Goal: Information Seeking & Learning: Learn about a topic

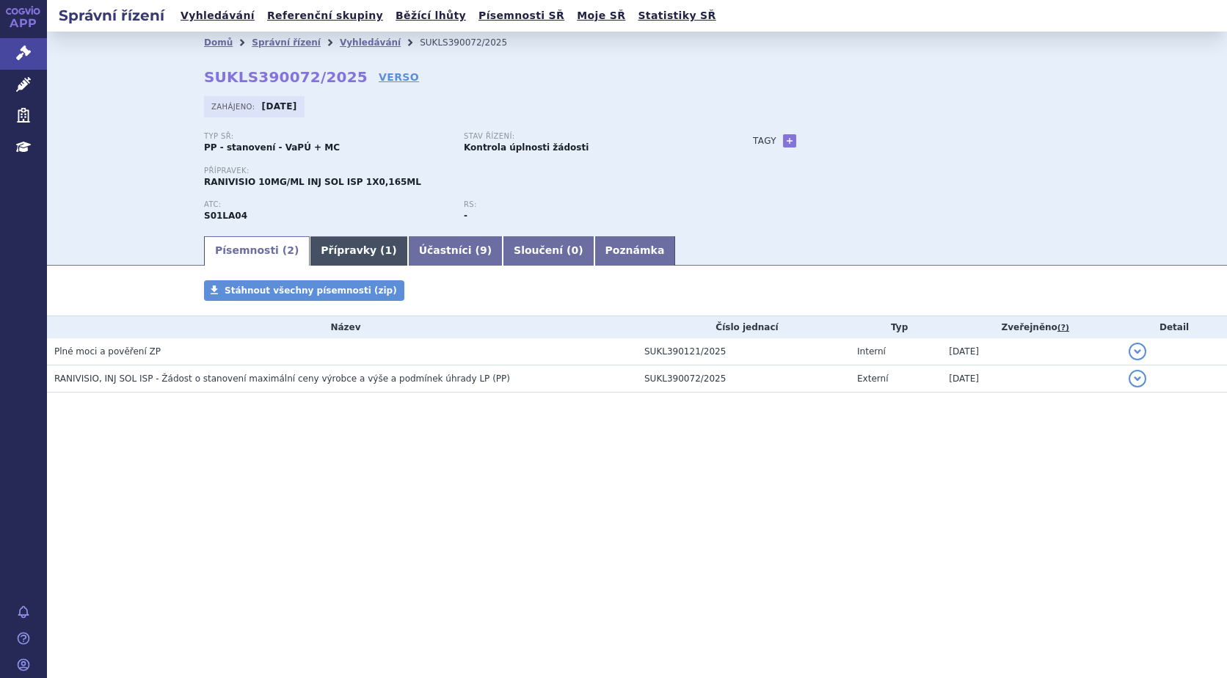
click at [354, 248] on link "Přípravky ( 1 )" at bounding box center [359, 250] width 98 height 29
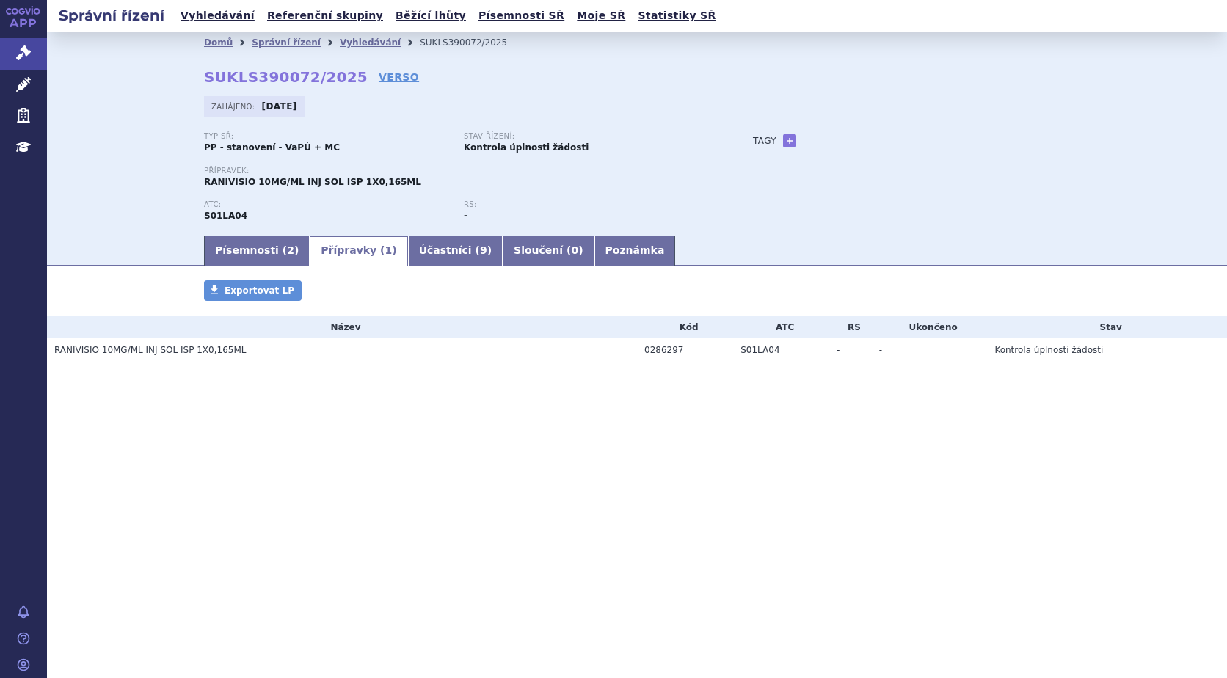
click at [202, 354] on link "RANIVISIO 10MG/ML INJ SOL ISP 1X0,165ML" at bounding box center [149, 350] width 191 height 10
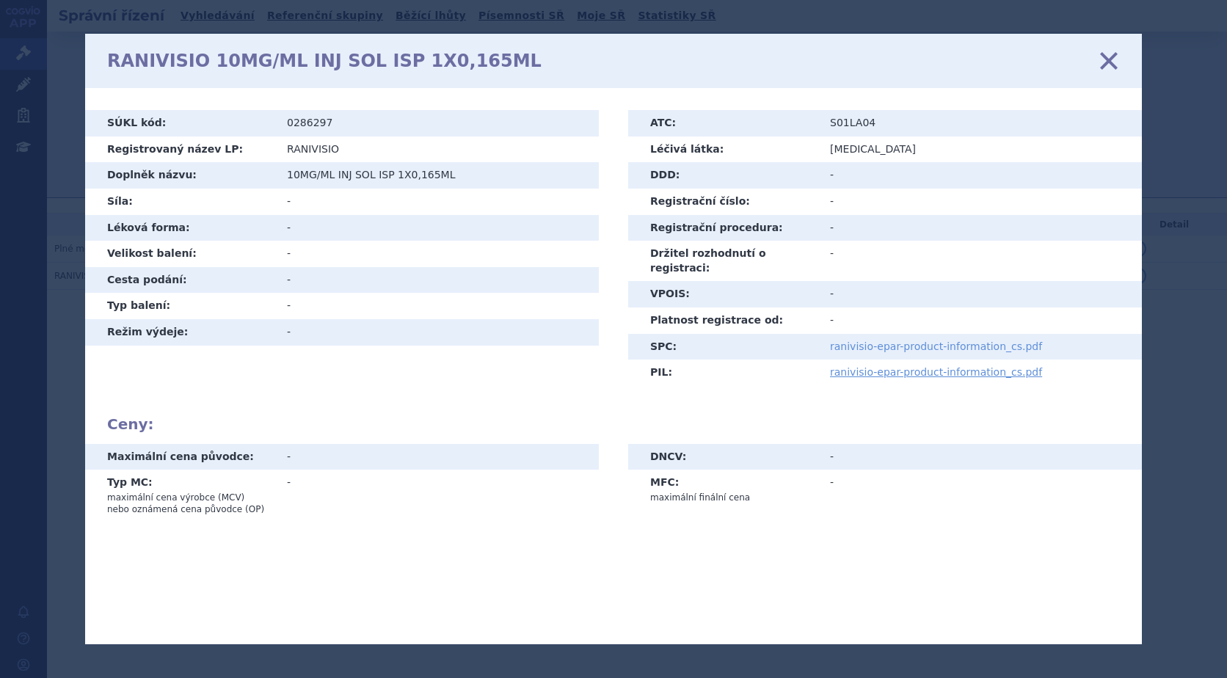
click at [967, 340] on link "ranivisio-epar-product-information_cs.pdf" at bounding box center [936, 346] width 212 height 12
click at [1103, 58] on icon at bounding box center [1108, 60] width 31 height 31
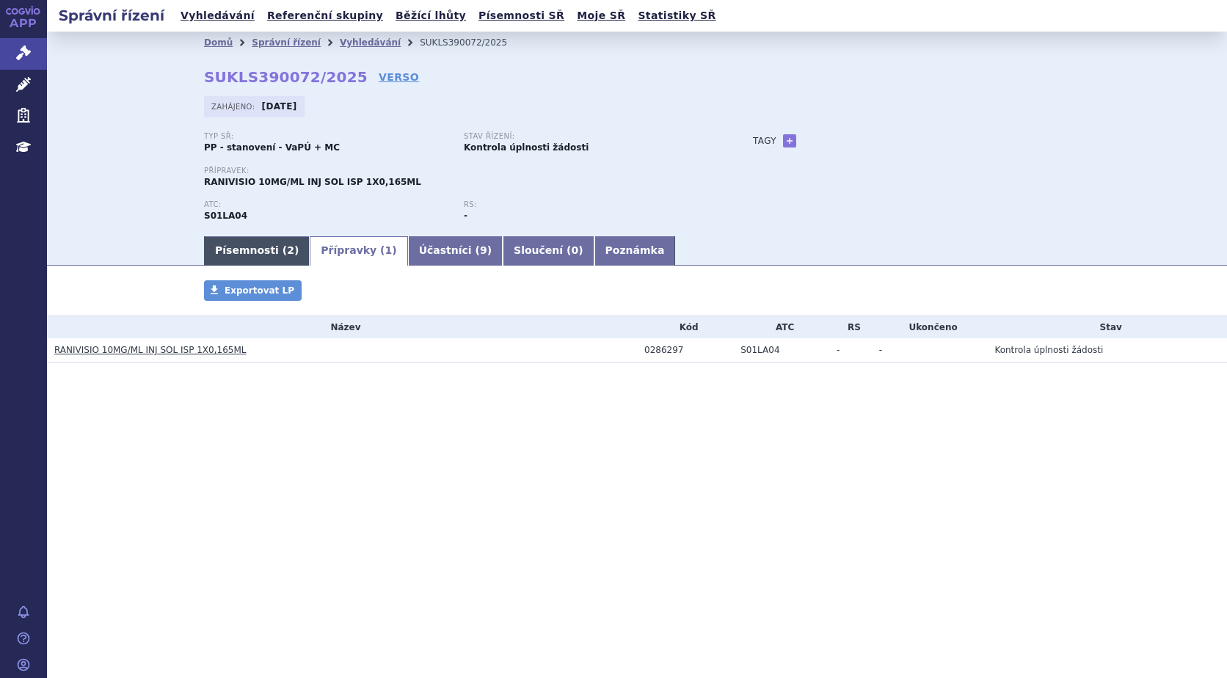
click at [235, 247] on link "Písemnosti ( 2 )" at bounding box center [257, 250] width 106 height 29
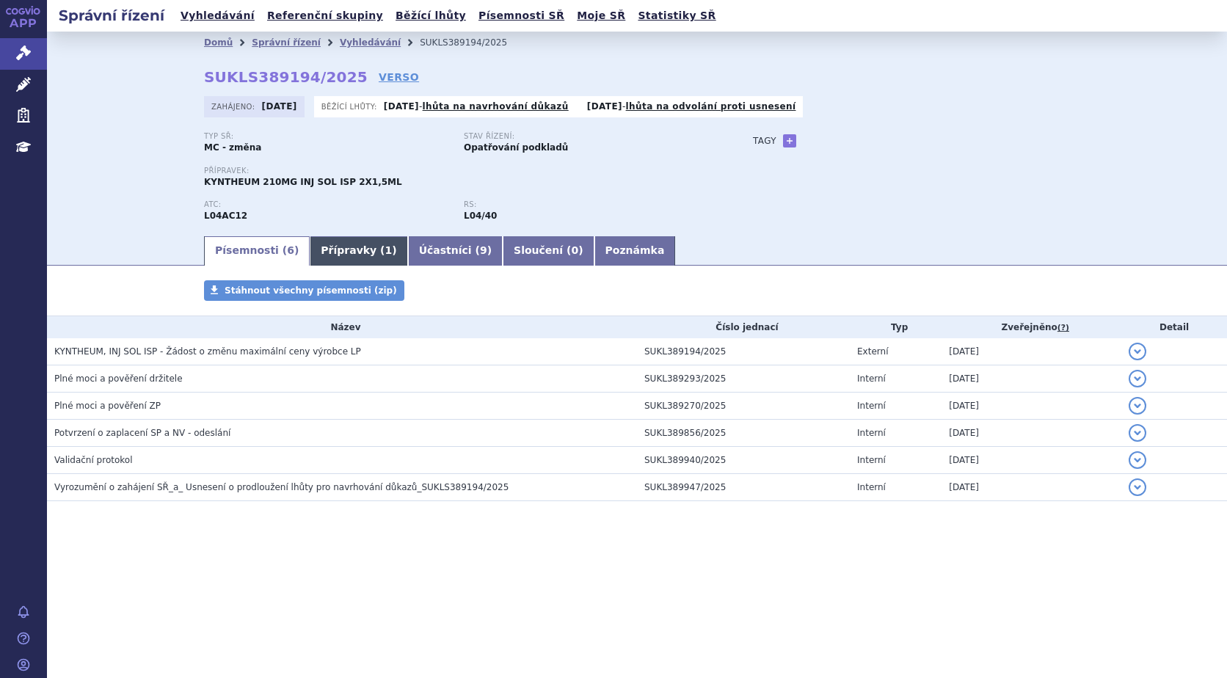
click at [324, 248] on link "Přípravky ( 1 )" at bounding box center [359, 250] width 98 height 29
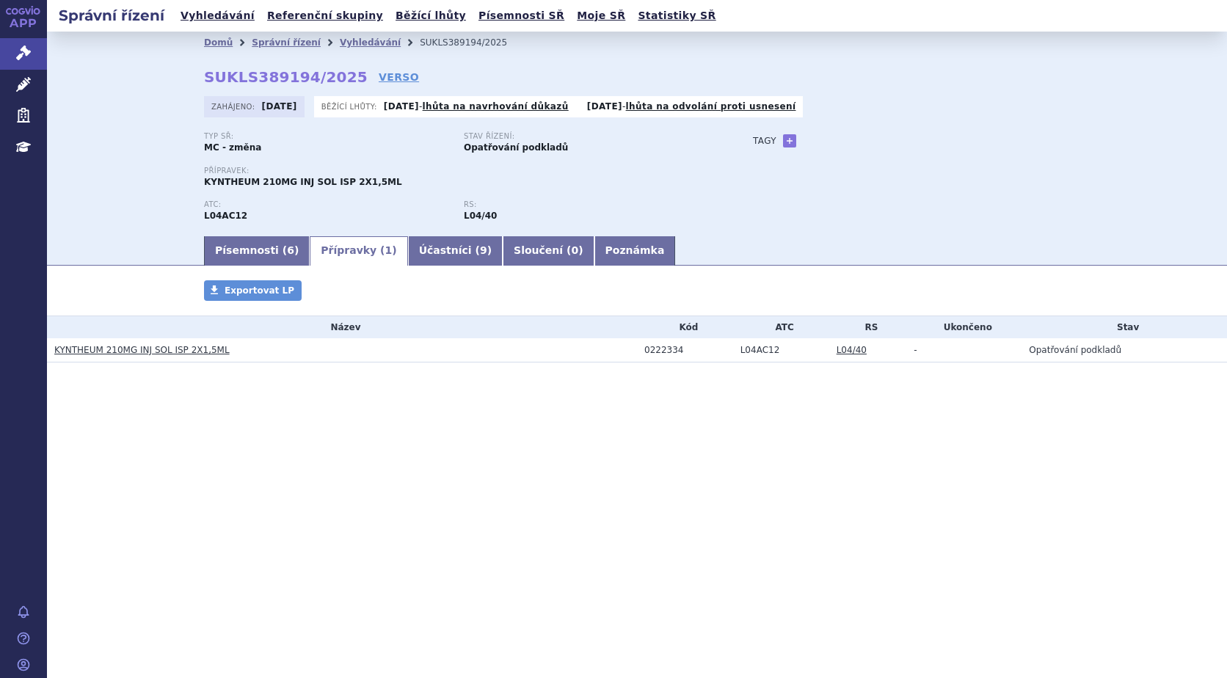
click at [168, 349] on link "KYNTHEUM 210MG INJ SOL ISP 2X1,5ML" at bounding box center [141, 350] width 175 height 10
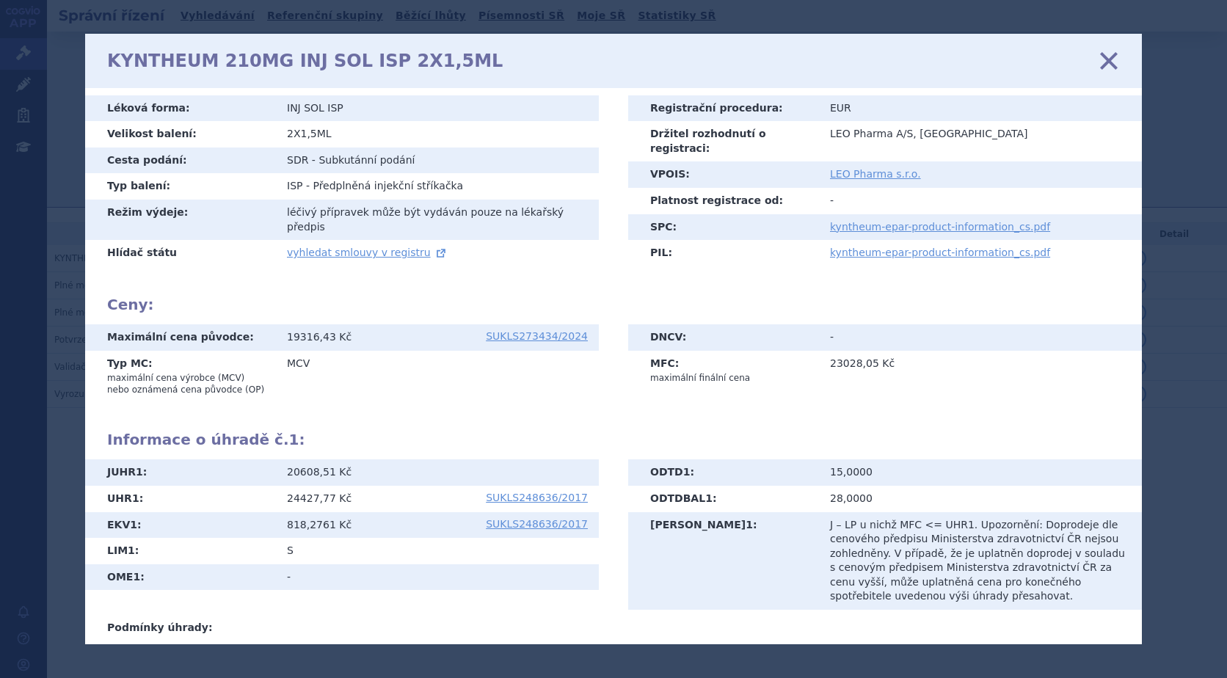
scroll to position [238, 0]
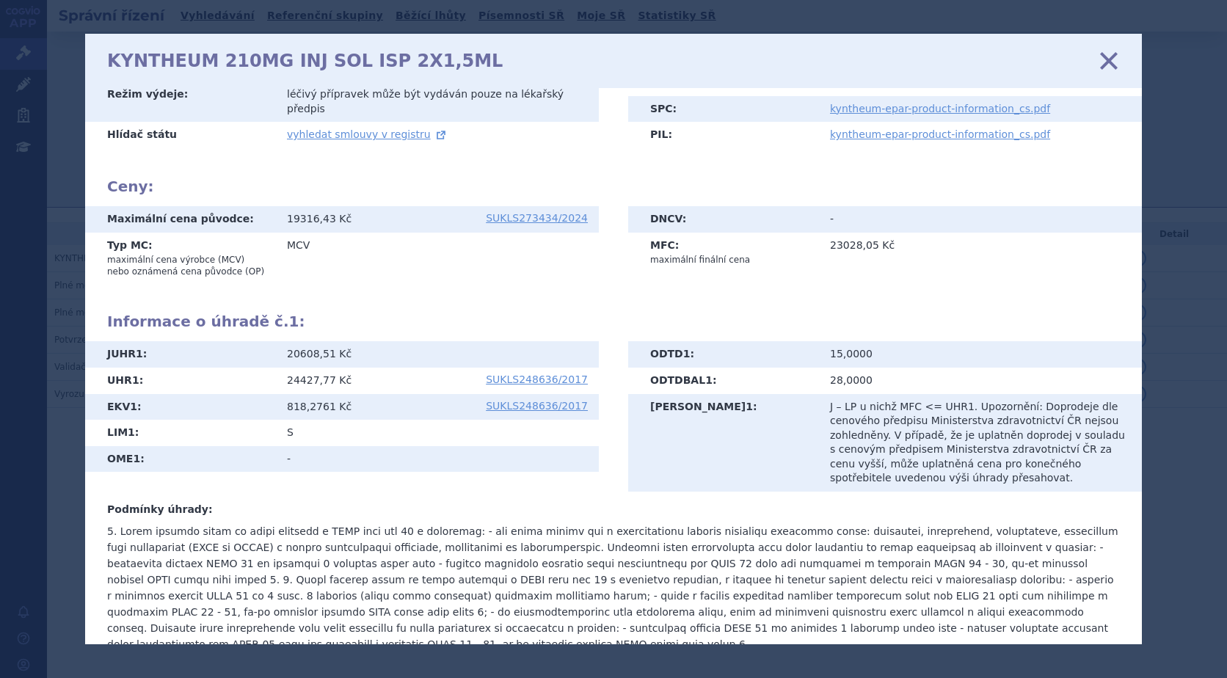
click at [1108, 58] on icon at bounding box center [1108, 60] width 31 height 31
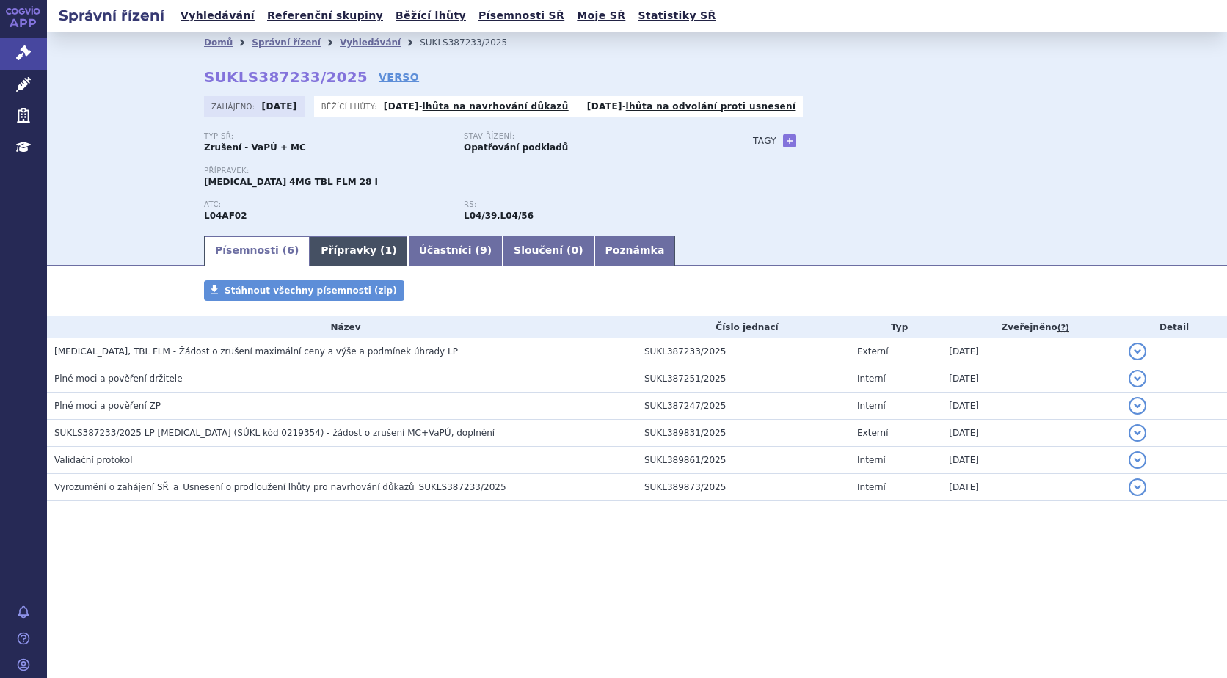
click at [346, 253] on link "Přípravky ( 1 )" at bounding box center [359, 250] width 98 height 29
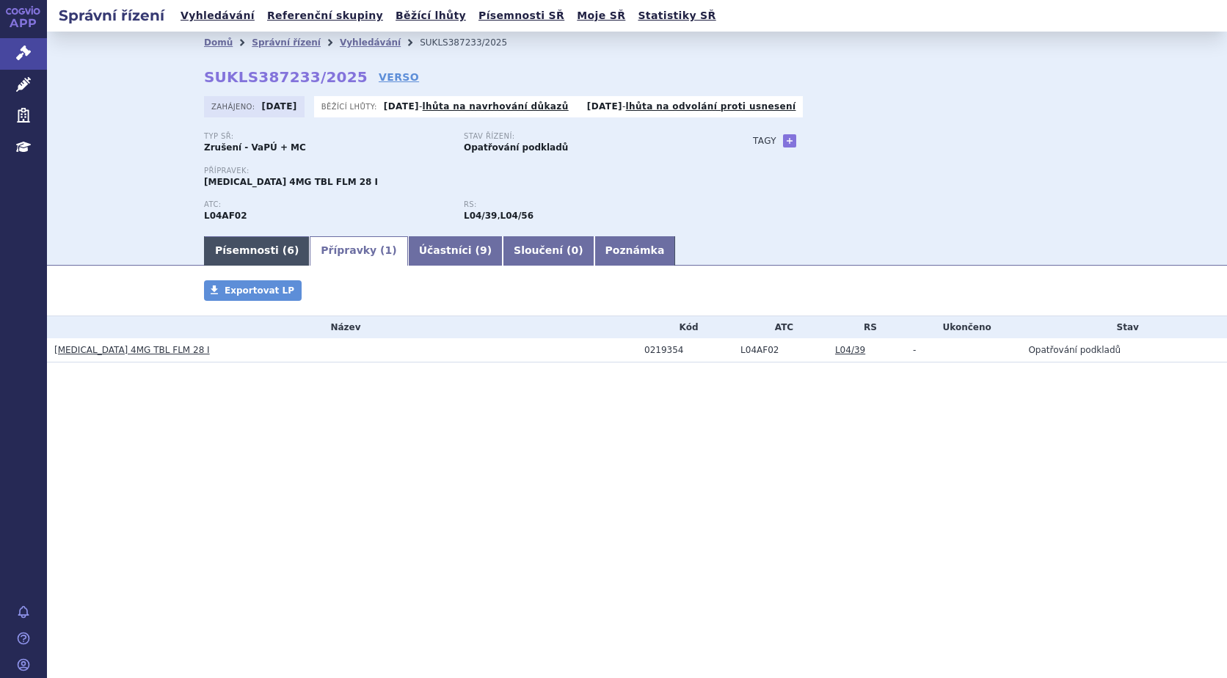
click at [233, 252] on link "Písemnosti ( 6 )" at bounding box center [257, 250] width 106 height 29
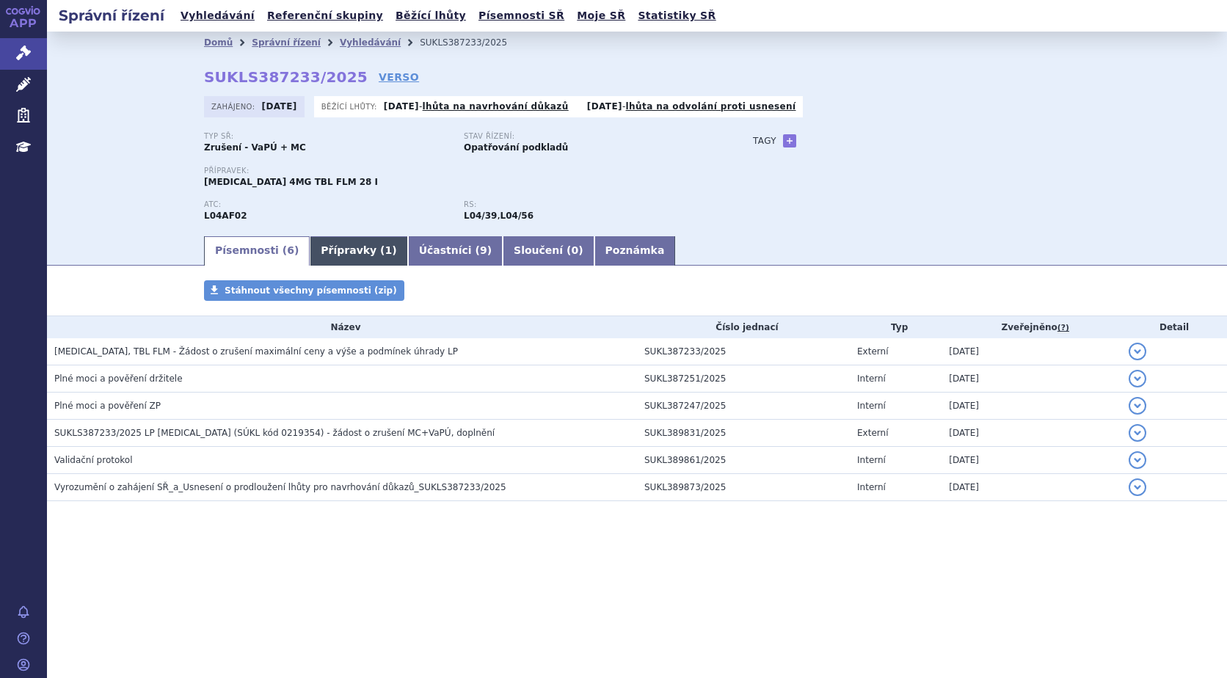
click at [327, 255] on link "Přípravky ( 1 )" at bounding box center [359, 250] width 98 height 29
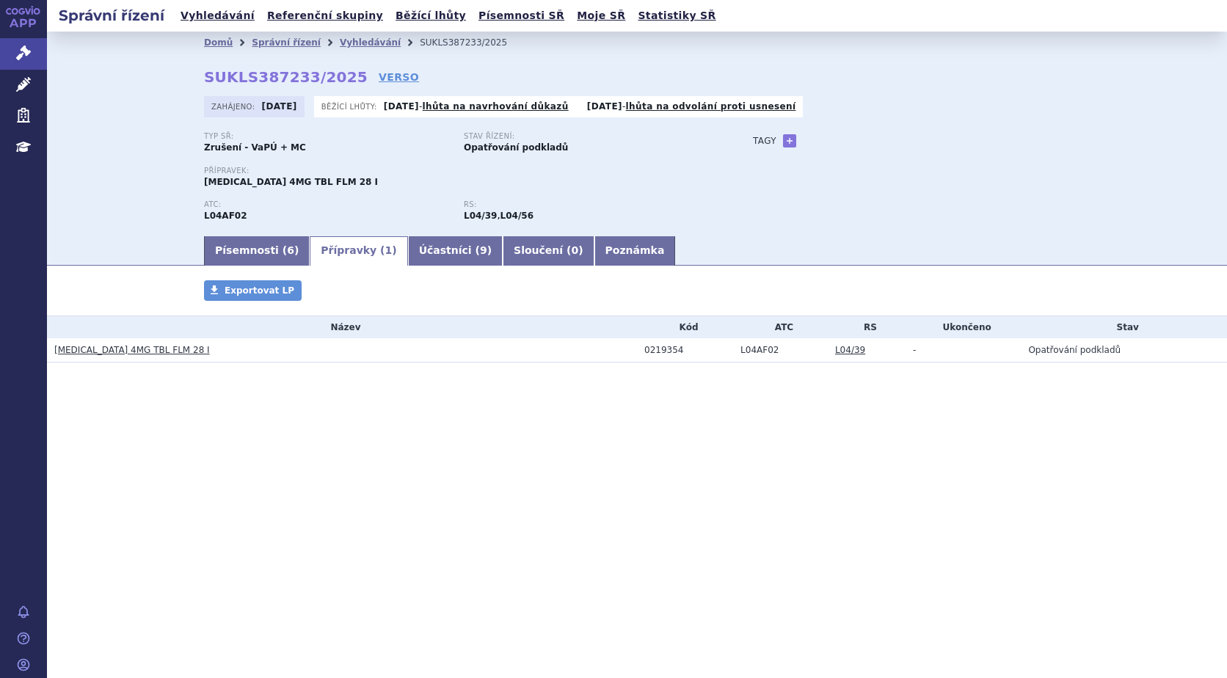
click at [134, 353] on link "[MEDICAL_DATA] 4MG TBL FLM 28 I" at bounding box center [132, 350] width 156 height 10
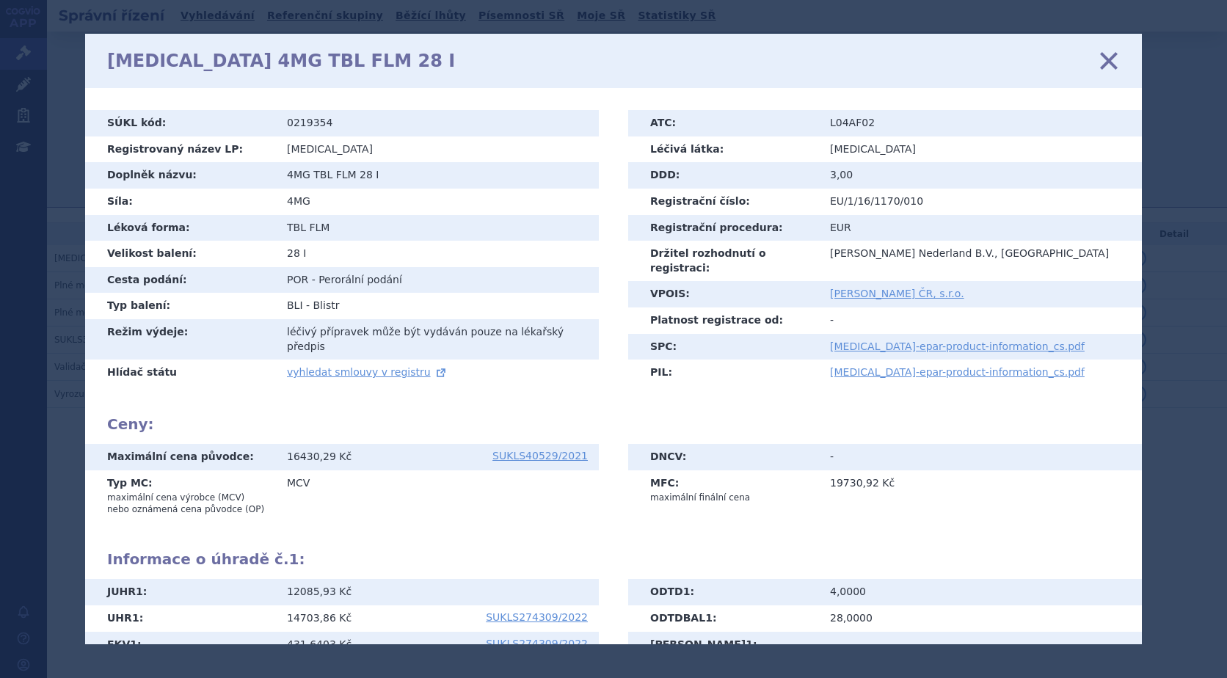
click at [1103, 66] on icon at bounding box center [1108, 60] width 31 height 31
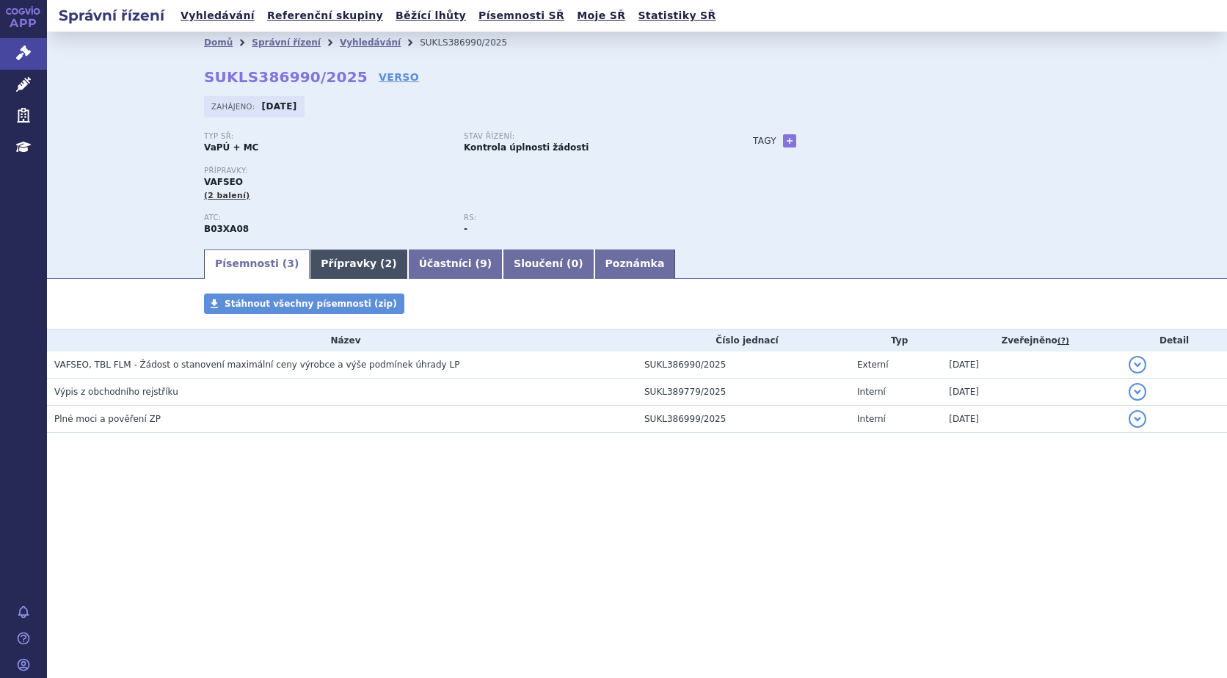
click at [357, 266] on link "Přípravky ( 2 )" at bounding box center [359, 263] width 98 height 29
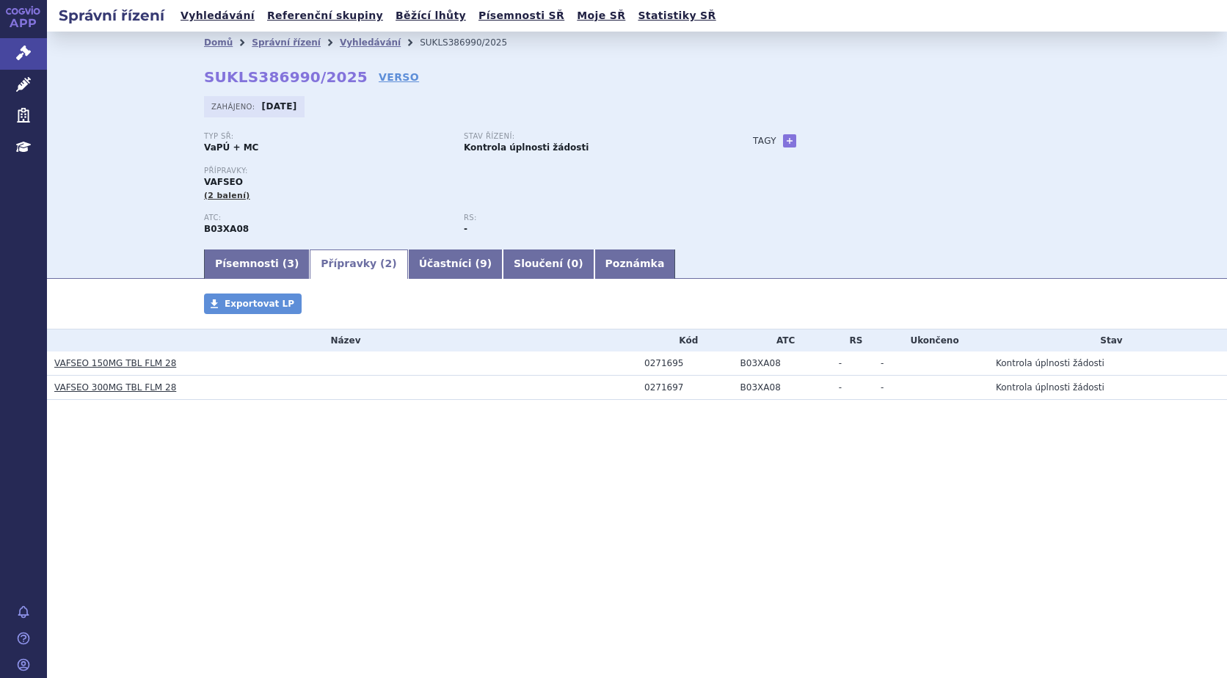
click at [109, 362] on link "VAFSEO 150MG TBL FLM 28" at bounding box center [115, 363] width 122 height 10
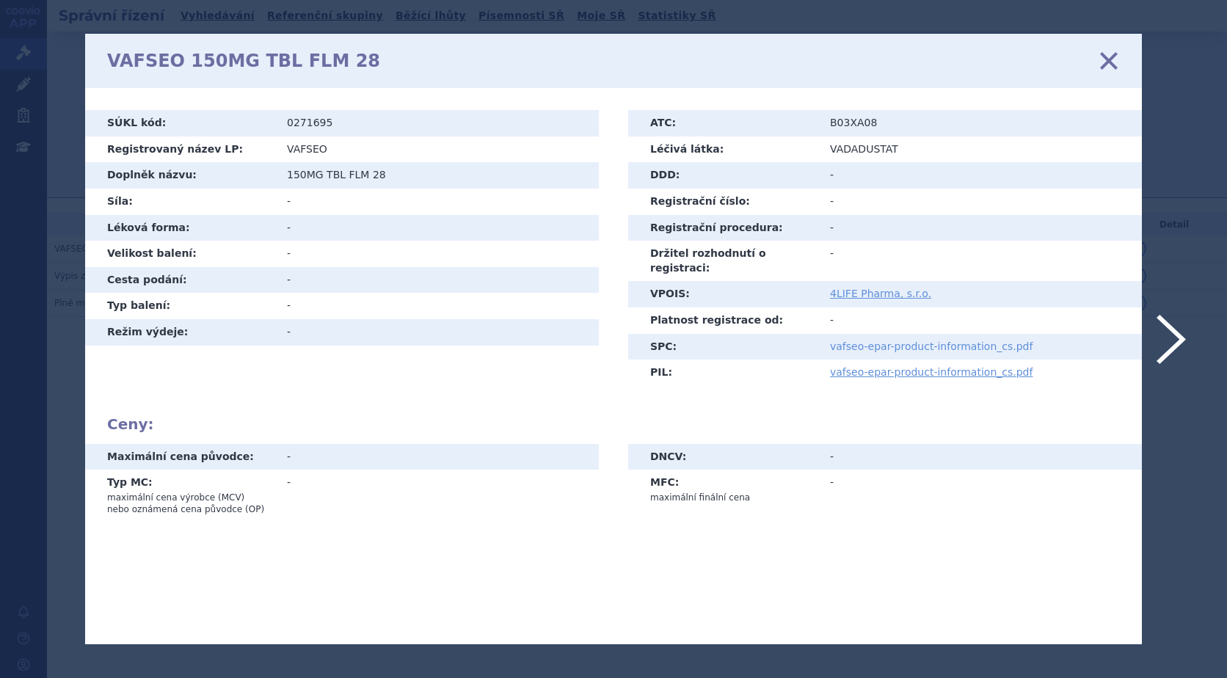
click at [885, 340] on link "vafseo-epar-product-information_cs.pdf" at bounding box center [931, 346] width 202 height 12
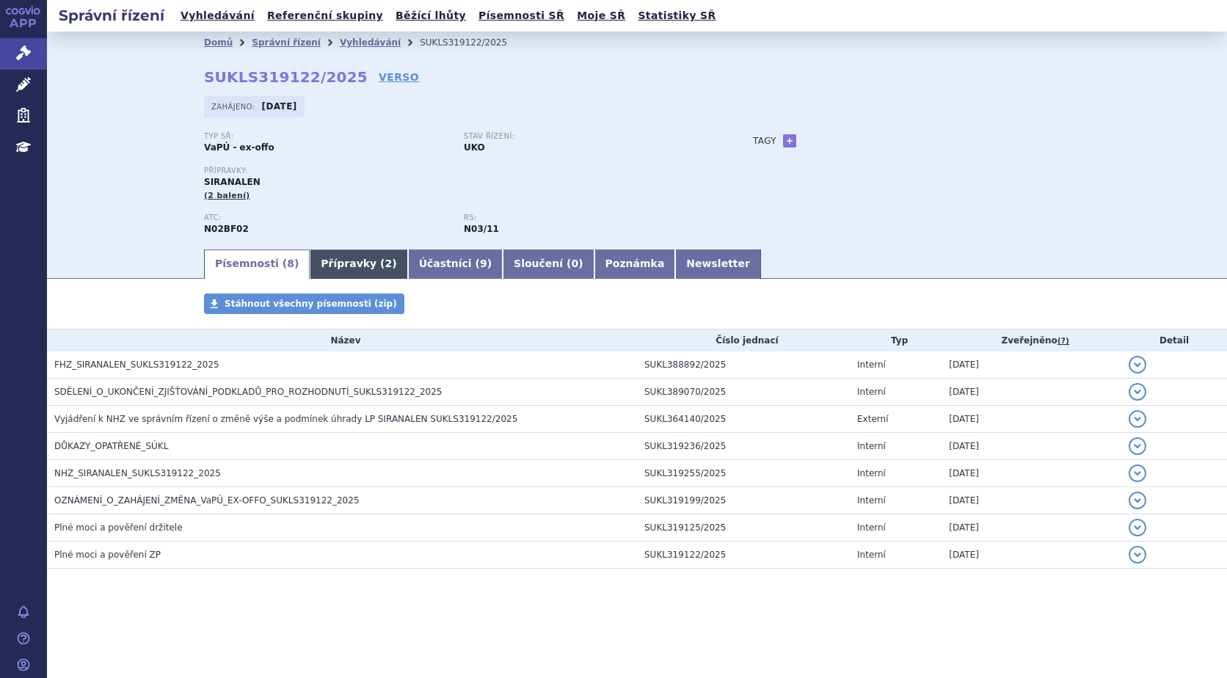
click at [335, 263] on link "Přípravky ( 2 )" at bounding box center [359, 263] width 98 height 29
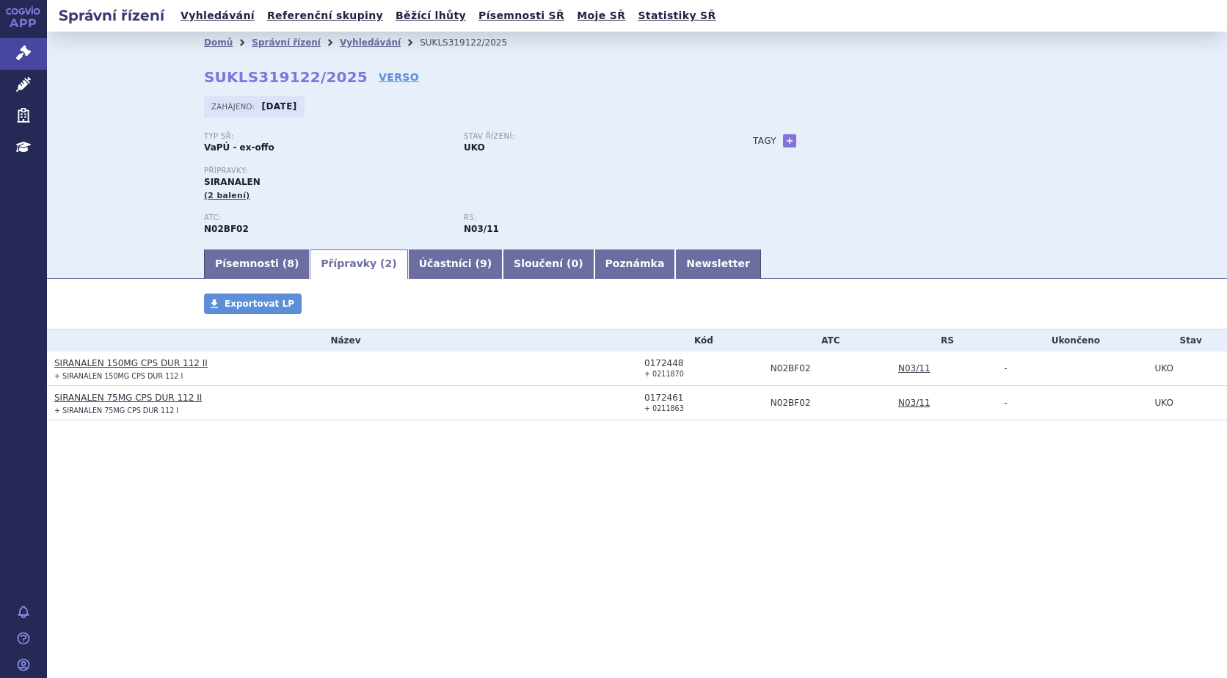
click at [156, 367] on link "SIRANALEN 150MG CPS DUR 112 II" at bounding box center [130, 363] width 153 height 10
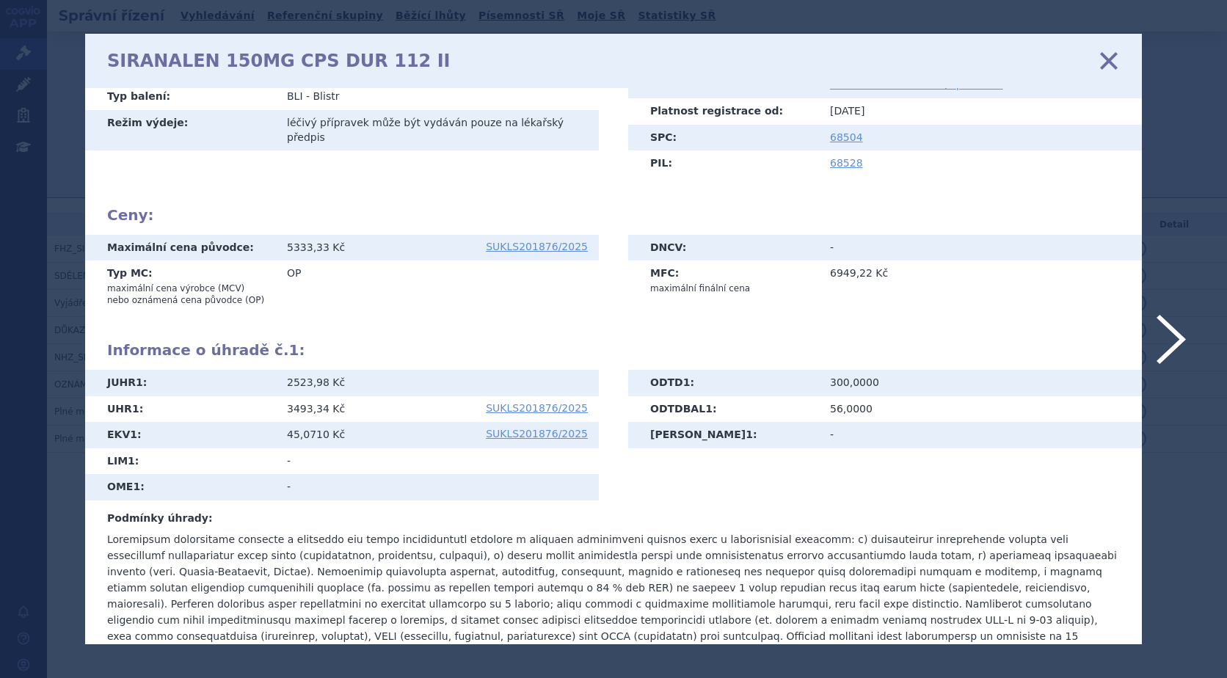
scroll to position [217, 0]
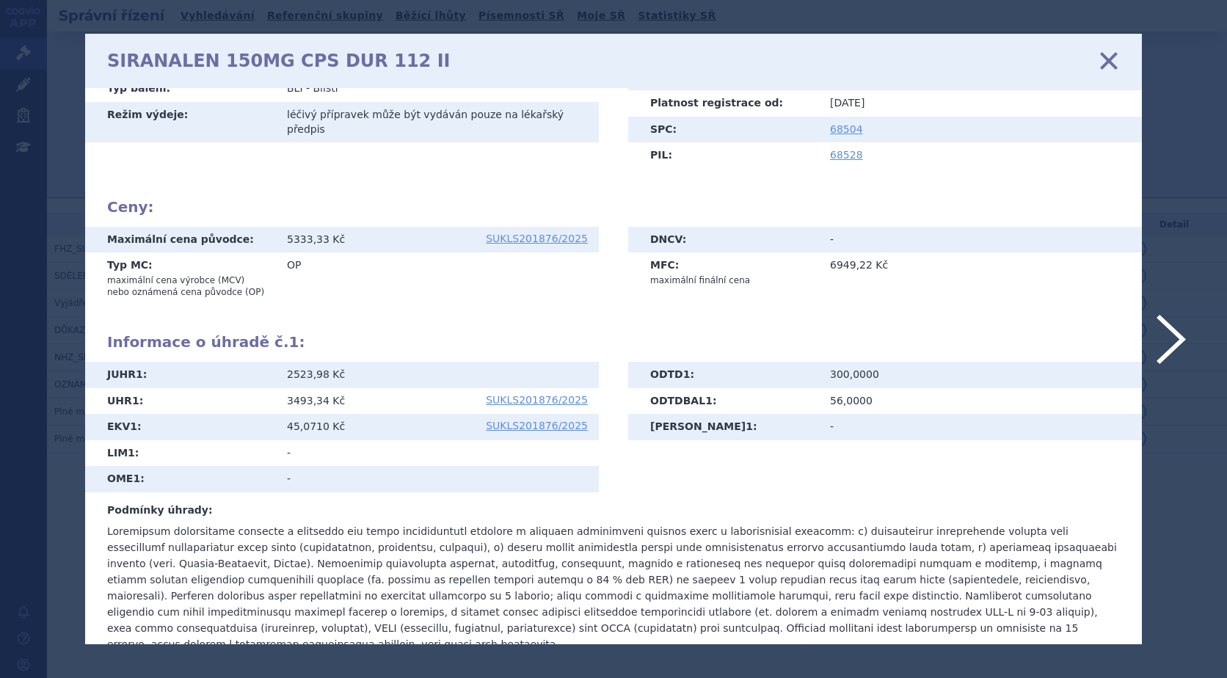
click at [1106, 64] on icon at bounding box center [1108, 60] width 31 height 31
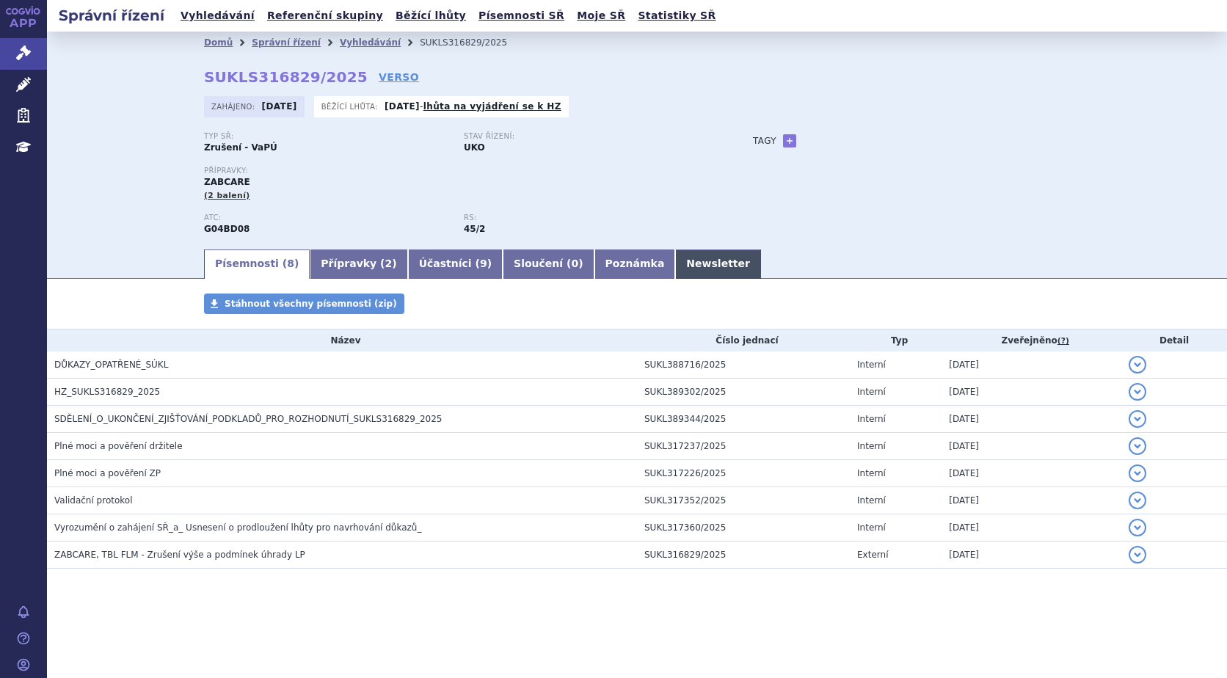
click at [675, 263] on link "Newsletter" at bounding box center [718, 263] width 86 height 29
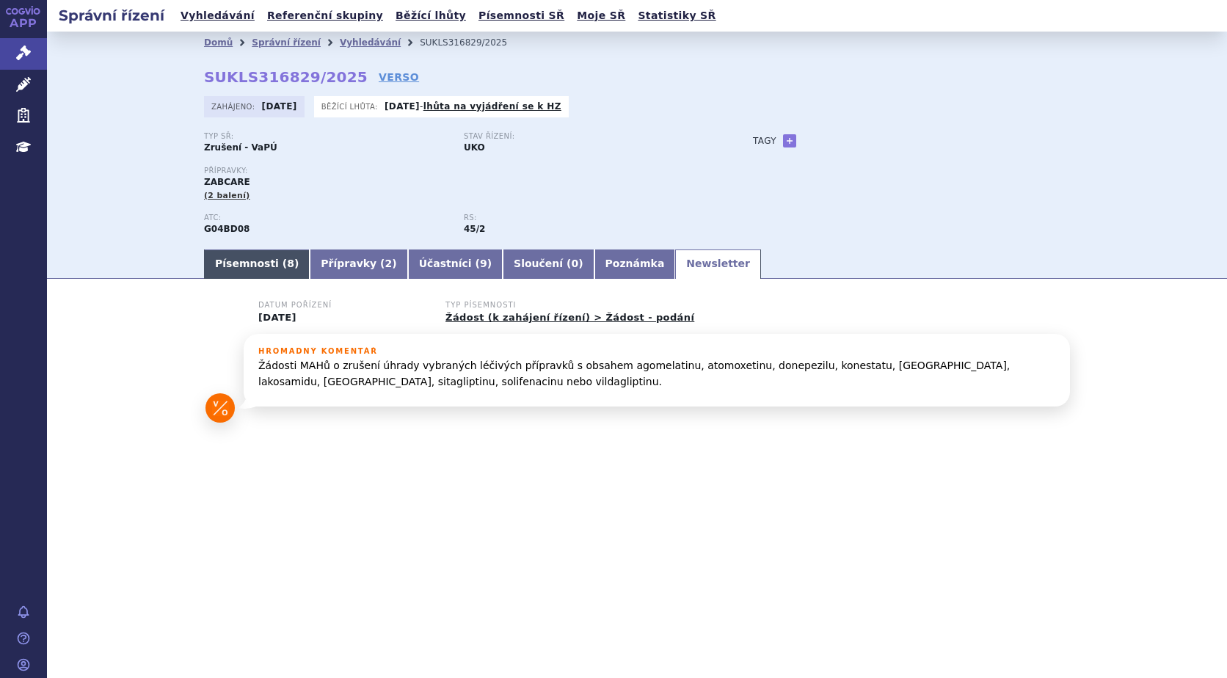
click at [251, 259] on link "Písemnosti ( 8 )" at bounding box center [257, 263] width 106 height 29
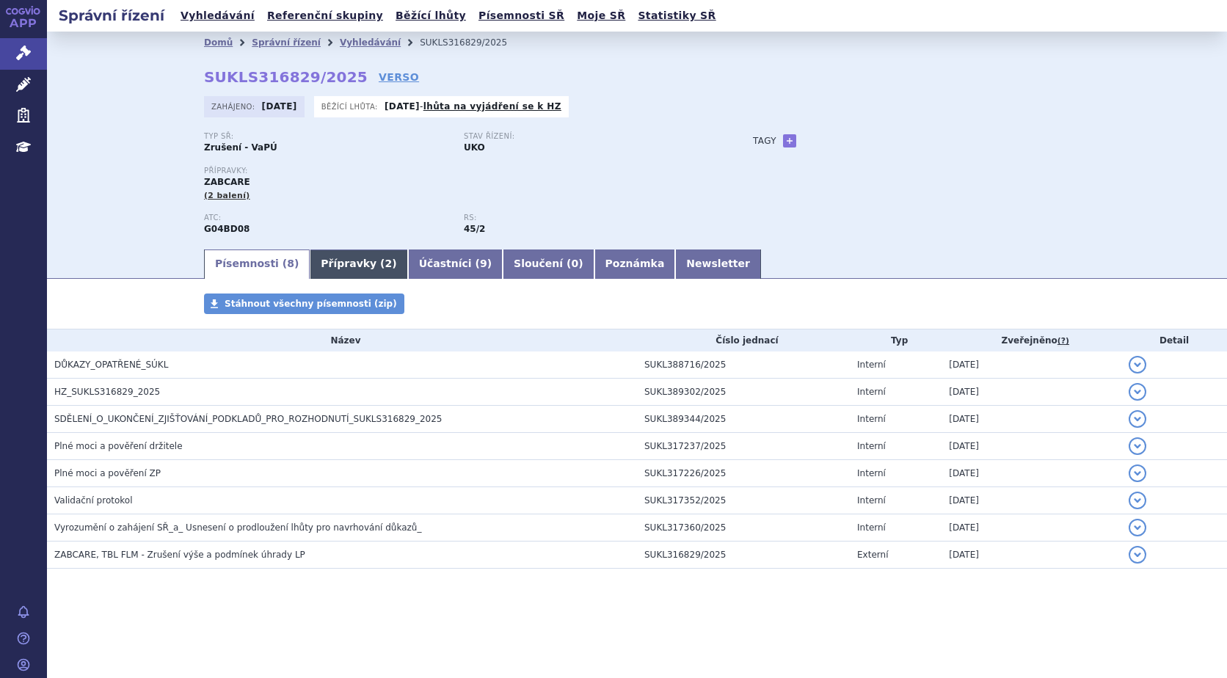
click at [352, 264] on link "Přípravky ( 2 )" at bounding box center [359, 263] width 98 height 29
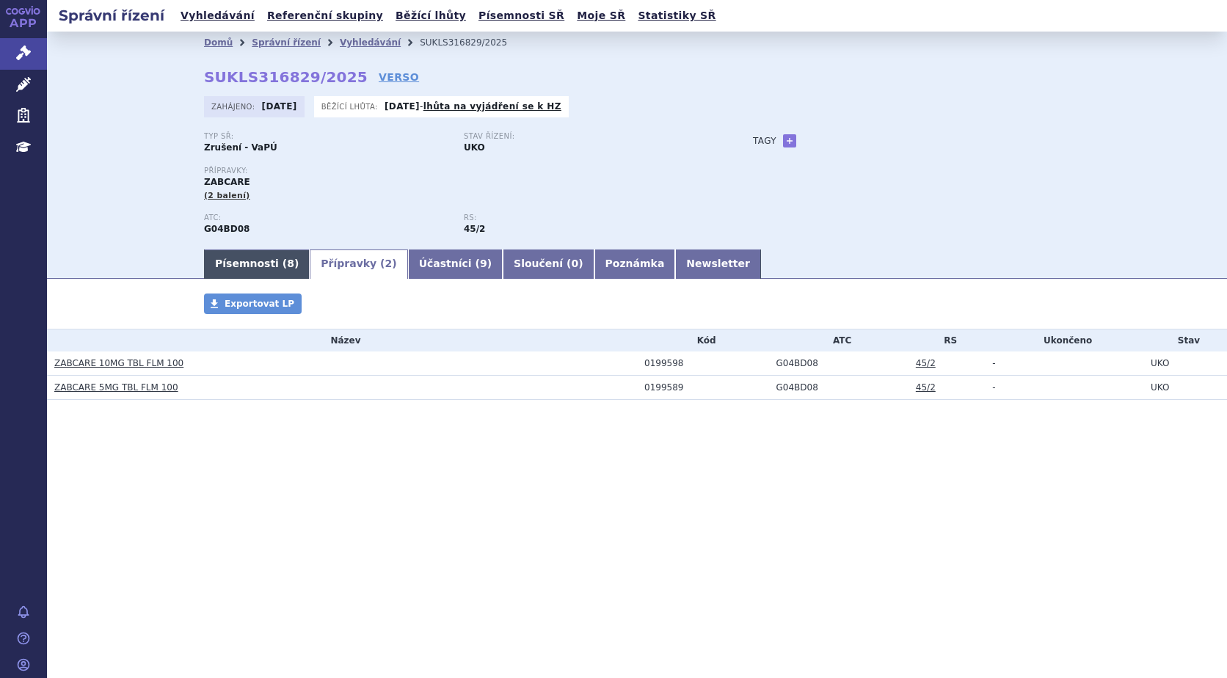
click at [249, 257] on link "Písemnosti ( 8 )" at bounding box center [257, 263] width 106 height 29
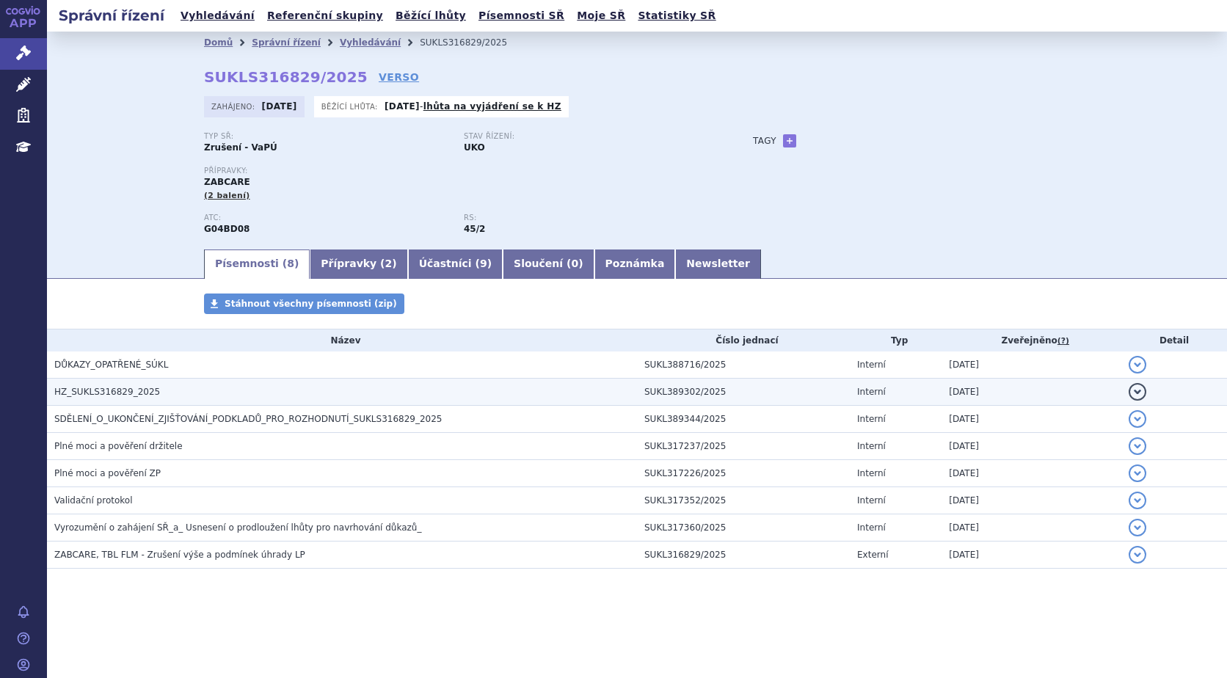
click at [106, 387] on span "HZ_SUKLS316829_2025" at bounding box center [107, 392] width 106 height 10
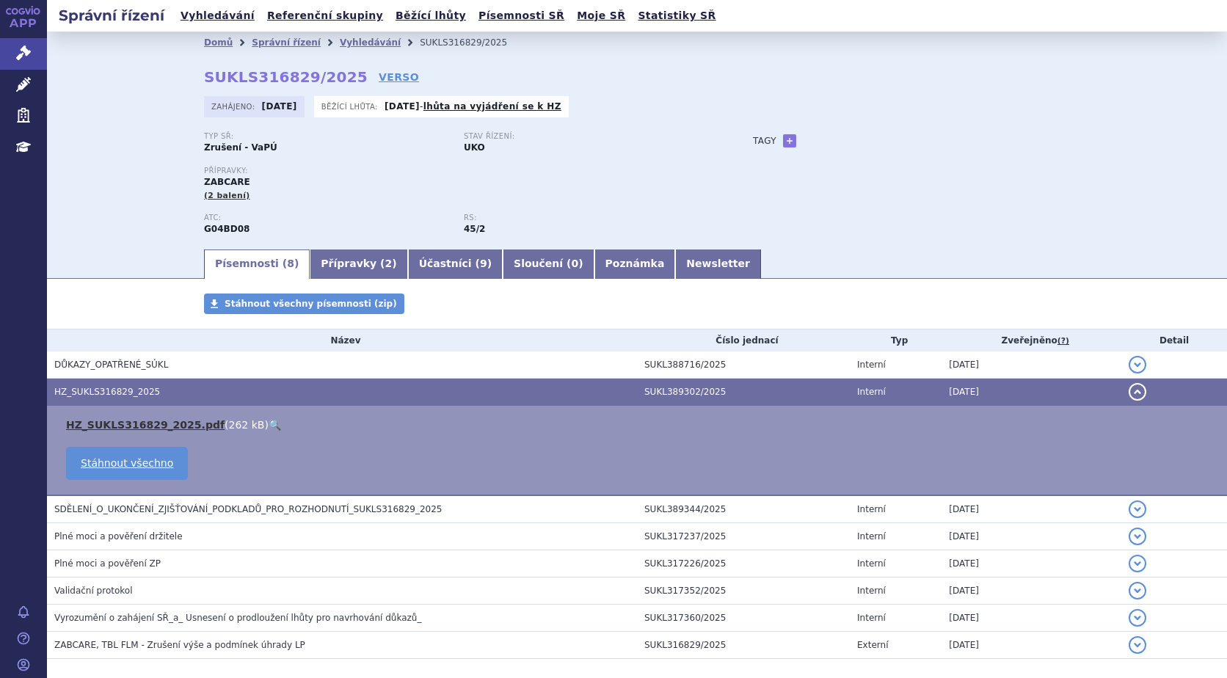
click at [103, 420] on link "HZ_SUKLS316829_2025.pdf" at bounding box center [145, 425] width 158 height 12
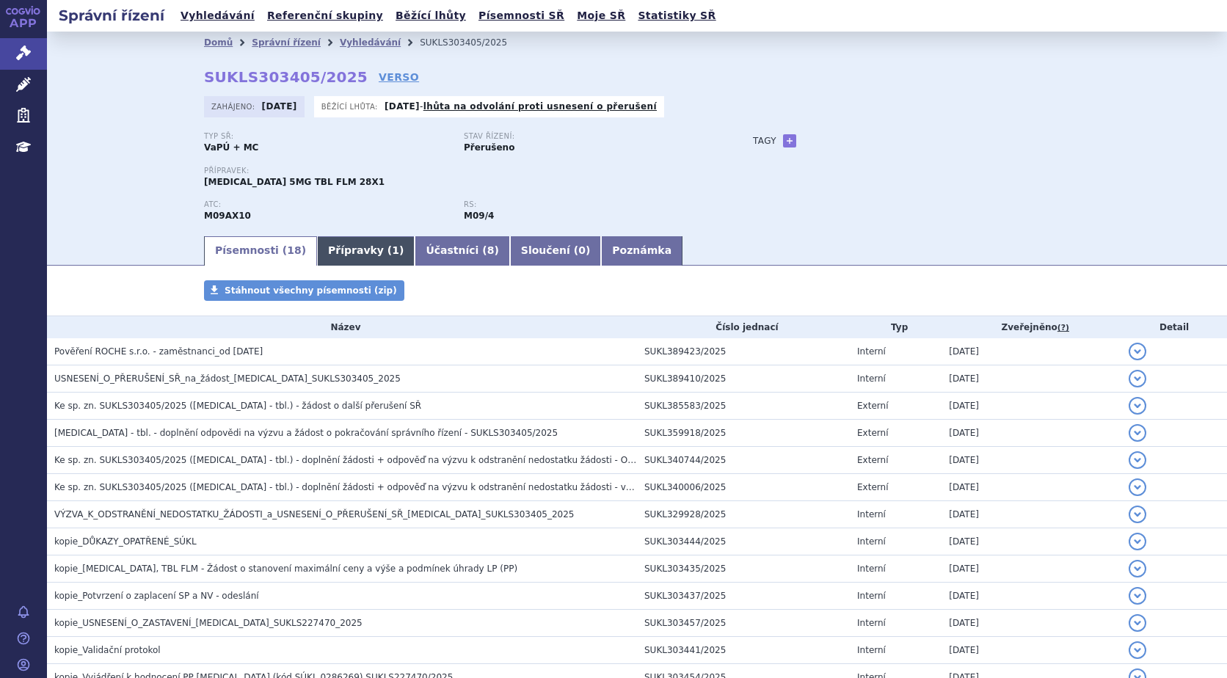
click at [346, 249] on link "Přípravky ( 1 )" at bounding box center [366, 250] width 98 height 29
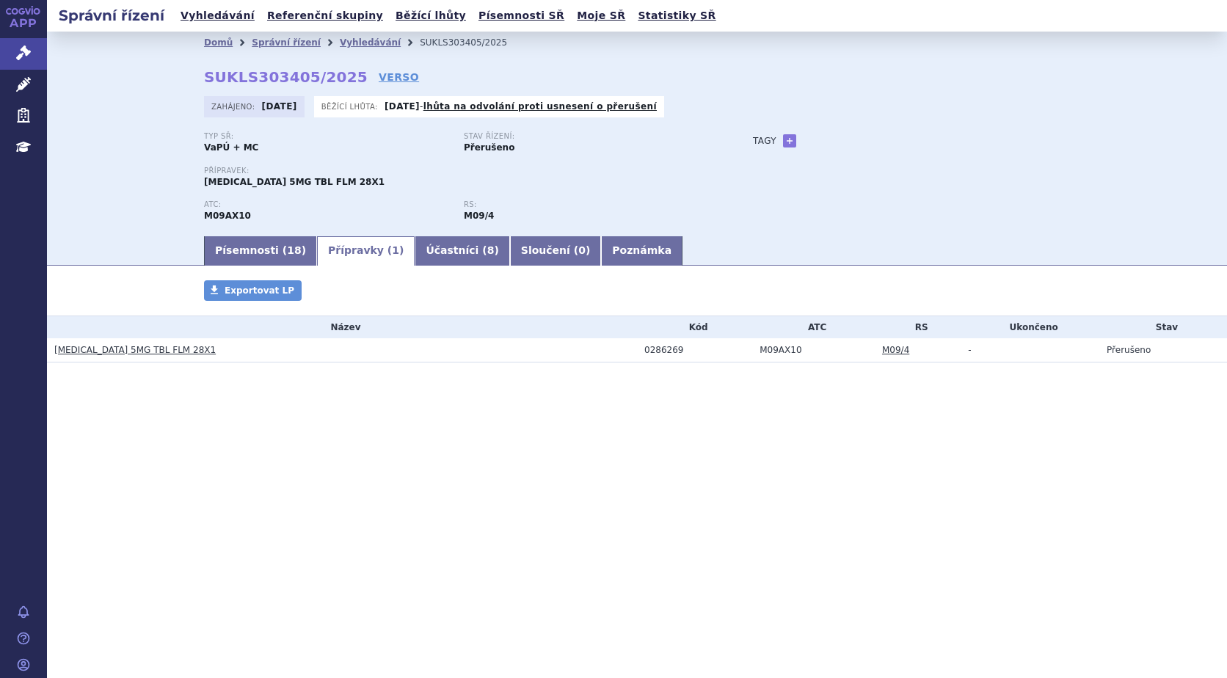
click at [136, 348] on link "[MEDICAL_DATA] 5MG TBL FLM 28X1" at bounding box center [134, 350] width 161 height 10
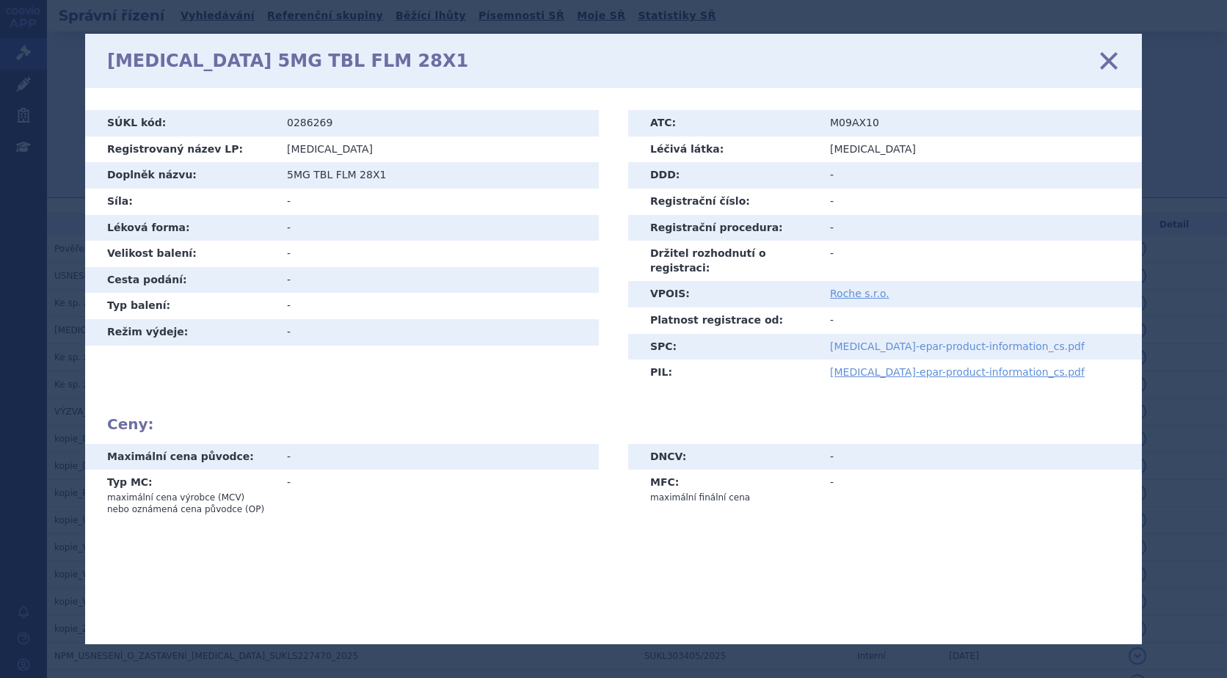
click at [855, 340] on link "evrysdi-epar-product-information_cs.pdf" at bounding box center [957, 346] width 255 height 12
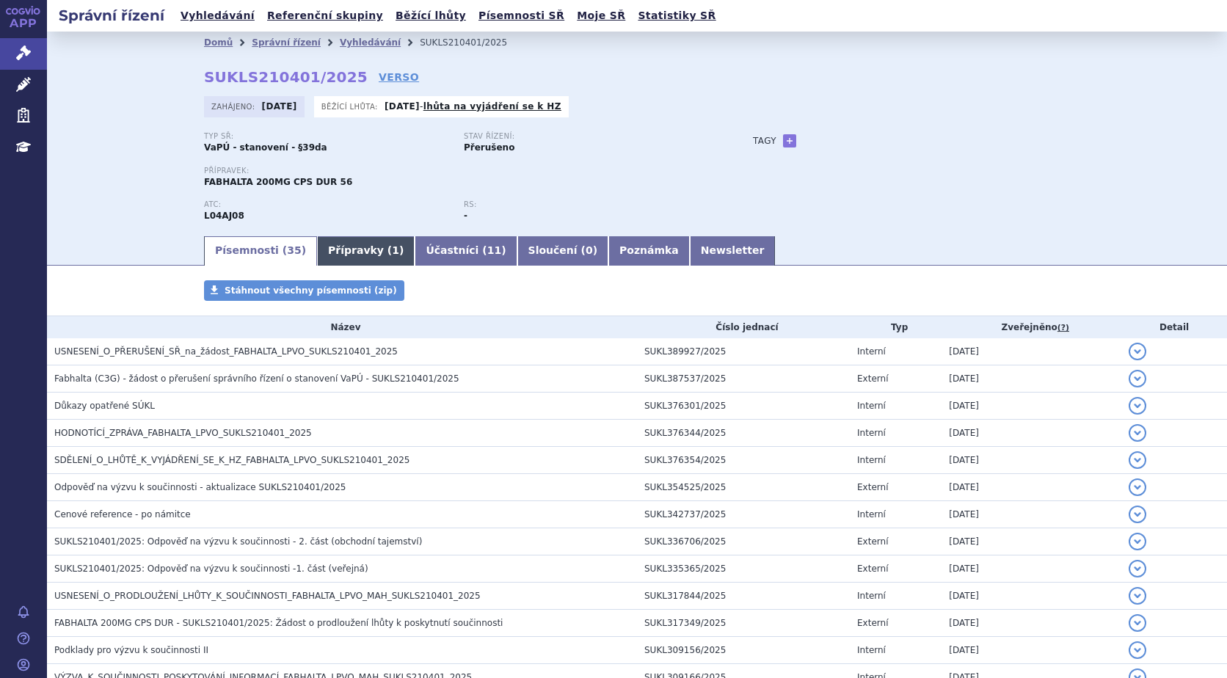
click at [346, 248] on link "Přípravky ( 1 )" at bounding box center [366, 250] width 98 height 29
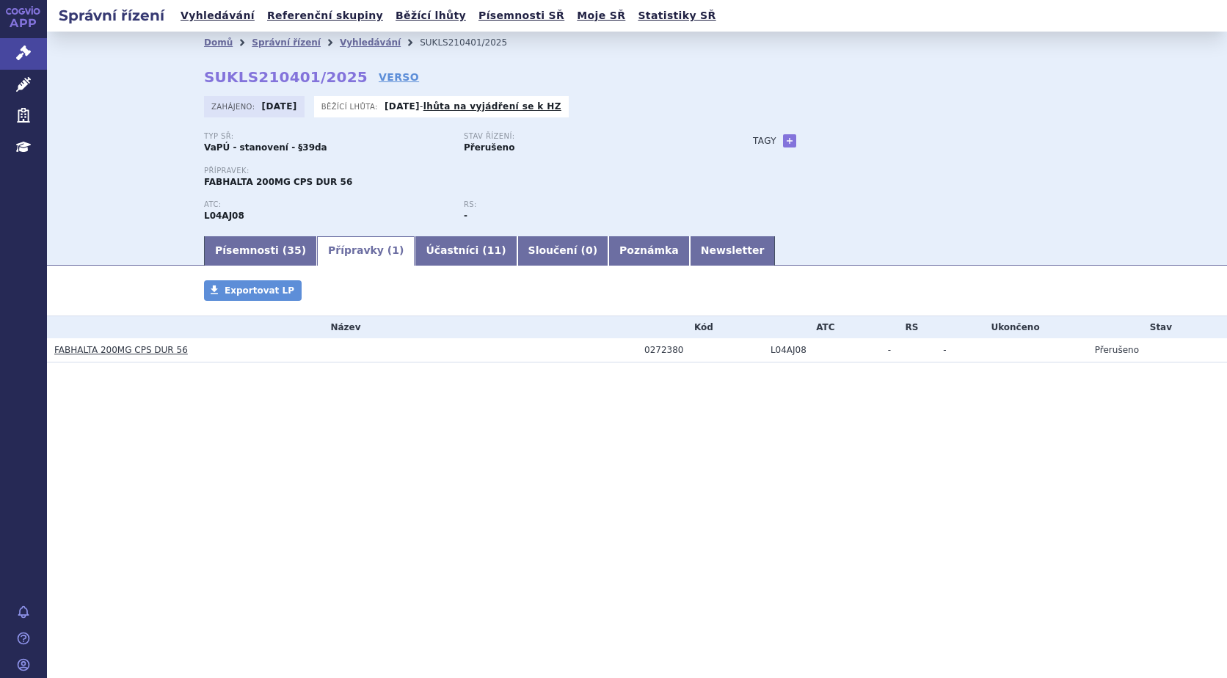
click at [106, 350] on link "FABHALTA 200MG CPS DUR 56" at bounding box center [121, 350] width 134 height 10
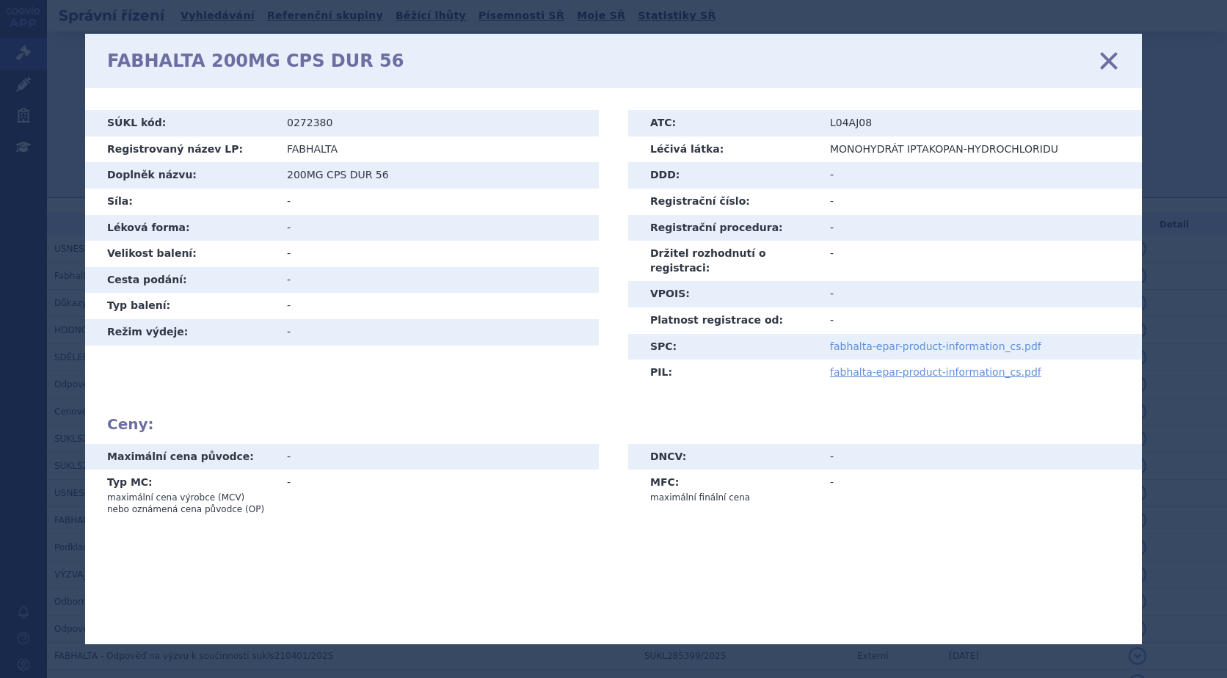
click at [894, 340] on link "fabhalta-epar-product-information_cs.pdf" at bounding box center [935, 346] width 211 height 12
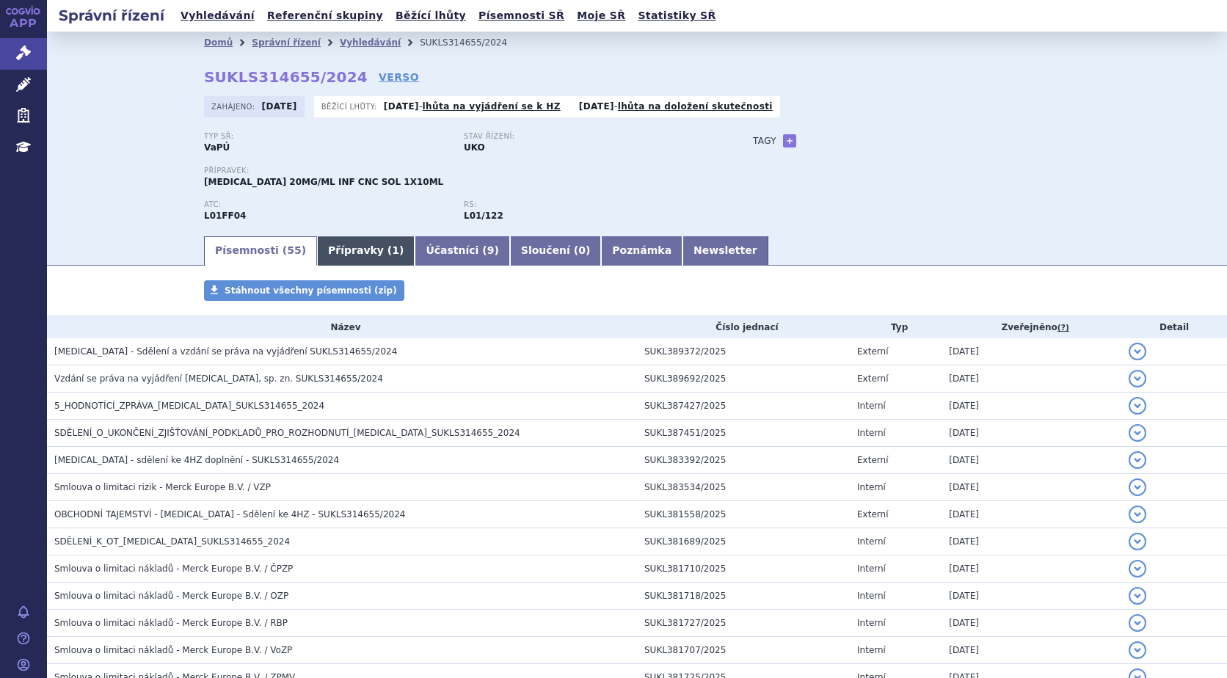
click at [332, 252] on link "Přípravky ( 1 )" at bounding box center [366, 250] width 98 height 29
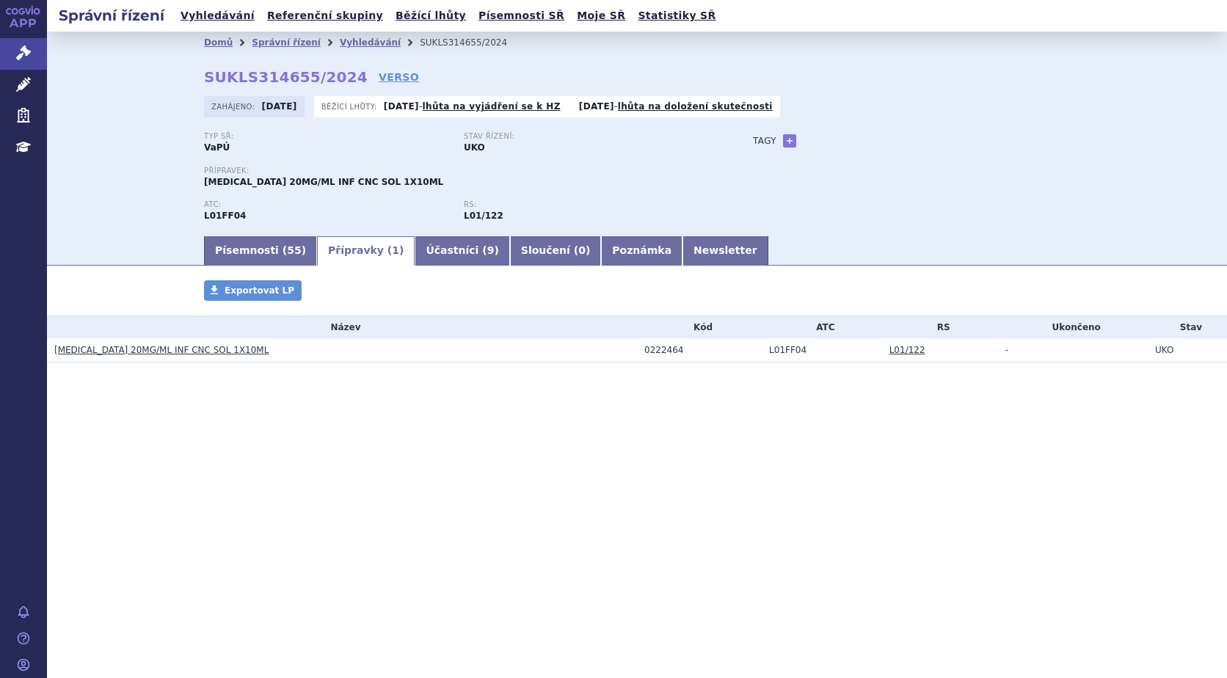
click at [172, 350] on link "[MEDICAL_DATA] 20MG/ML INF CNC SOL 1X10ML" at bounding box center [161, 350] width 214 height 10
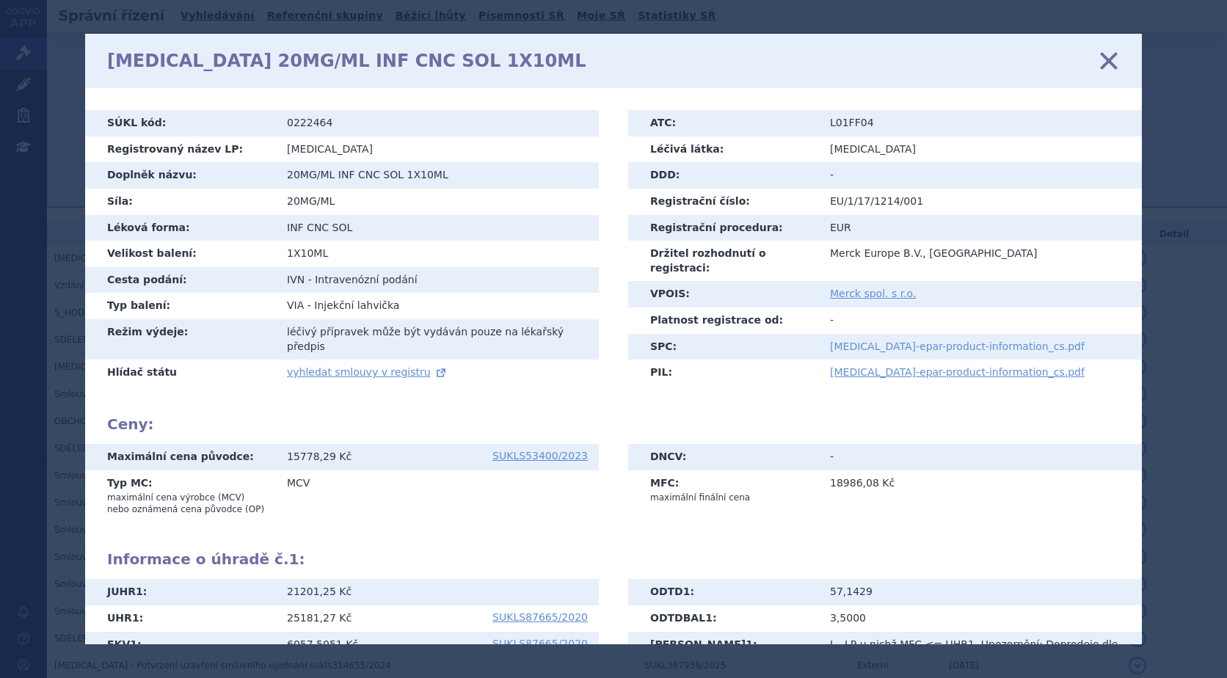
click at [864, 340] on link "bavencio-epar-product-information_cs.pdf" at bounding box center [957, 346] width 255 height 12
click at [1105, 65] on icon at bounding box center [1108, 60] width 31 height 31
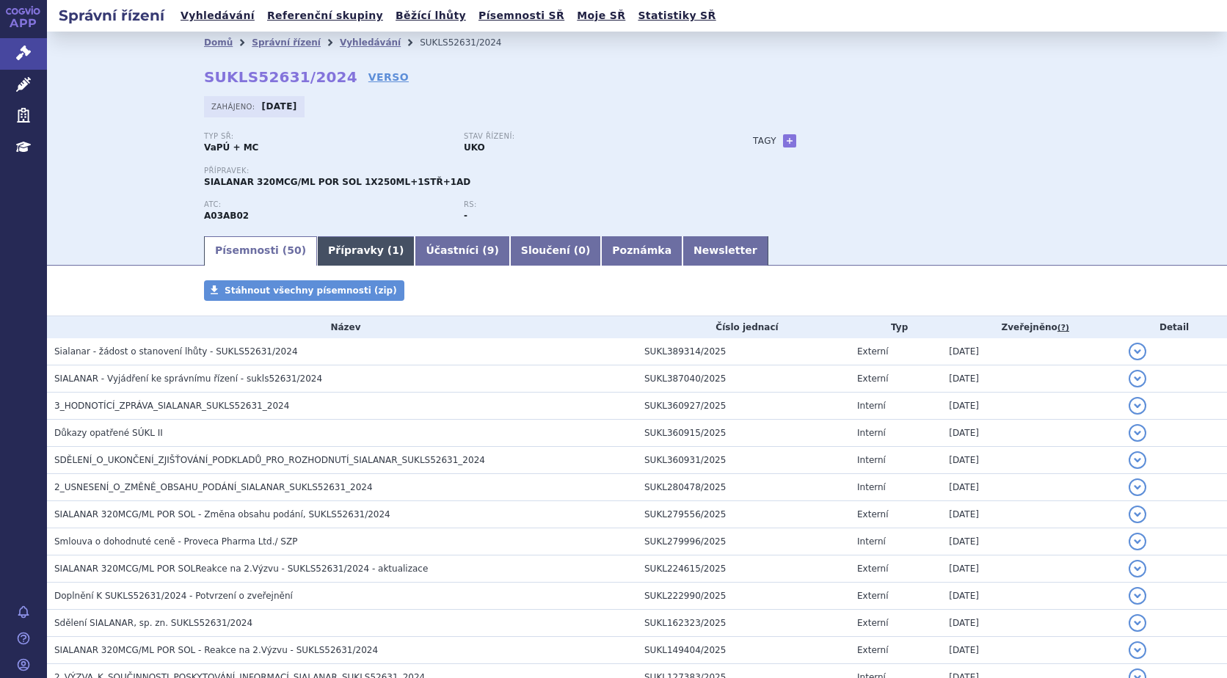
click at [329, 246] on link "Přípravky ( 1 )" at bounding box center [366, 250] width 98 height 29
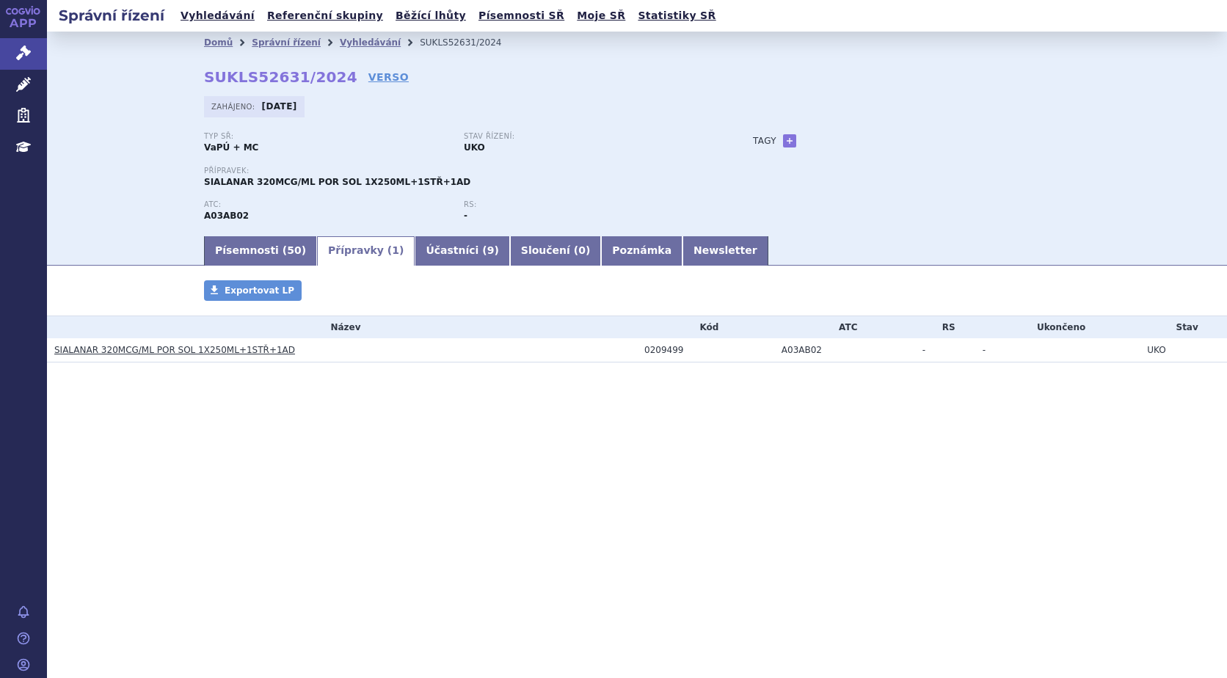
click at [238, 351] on link "SIALANAR 320MCG/ML POR SOL 1X250ML+1STŘ+1AD" at bounding box center [174, 350] width 241 height 10
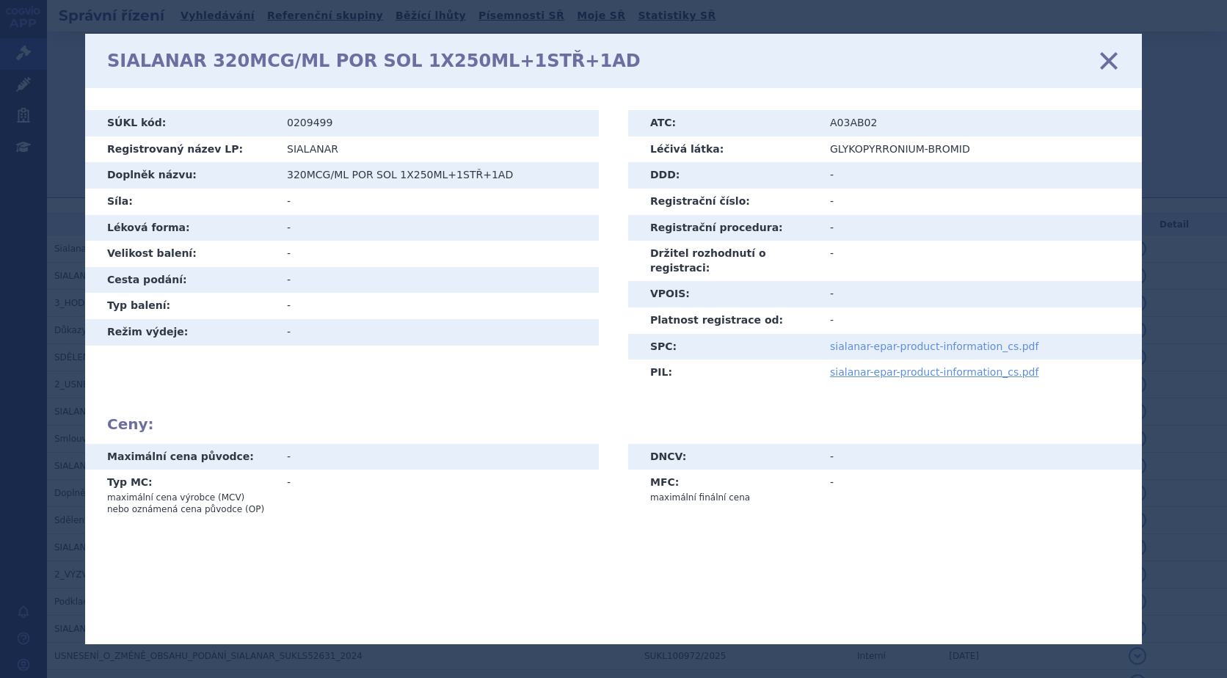
click at [911, 340] on link "sialanar-epar-product-information_cs.pdf" at bounding box center [934, 346] width 208 height 12
click at [1111, 64] on icon at bounding box center [1108, 60] width 31 height 31
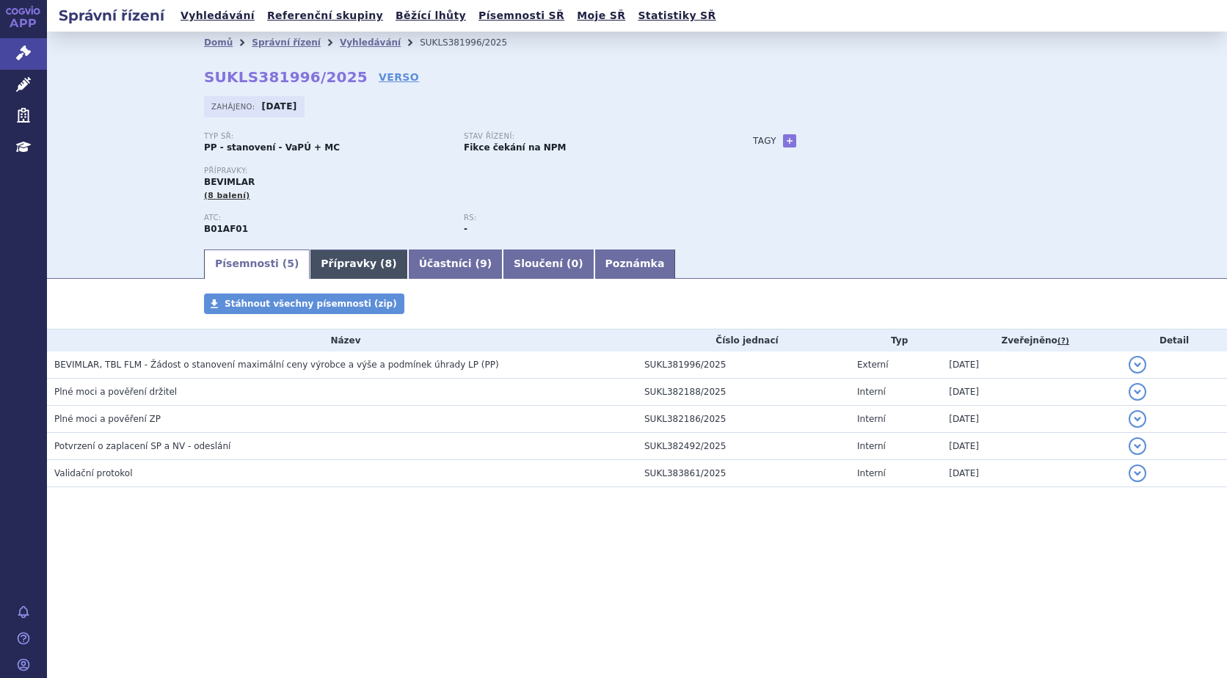
click at [310, 255] on link "Přípravky ( 8 )" at bounding box center [359, 263] width 98 height 29
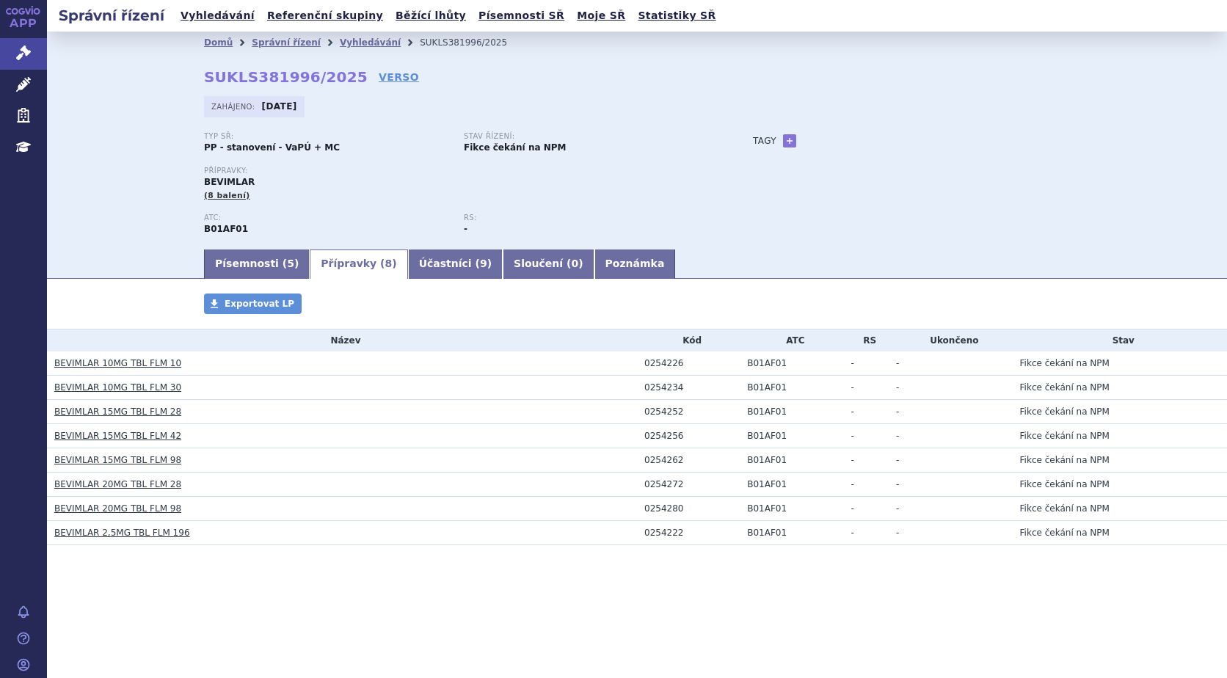
click at [91, 364] on link "BEVIMLAR 10MG TBL FLM 10" at bounding box center [117, 363] width 127 height 10
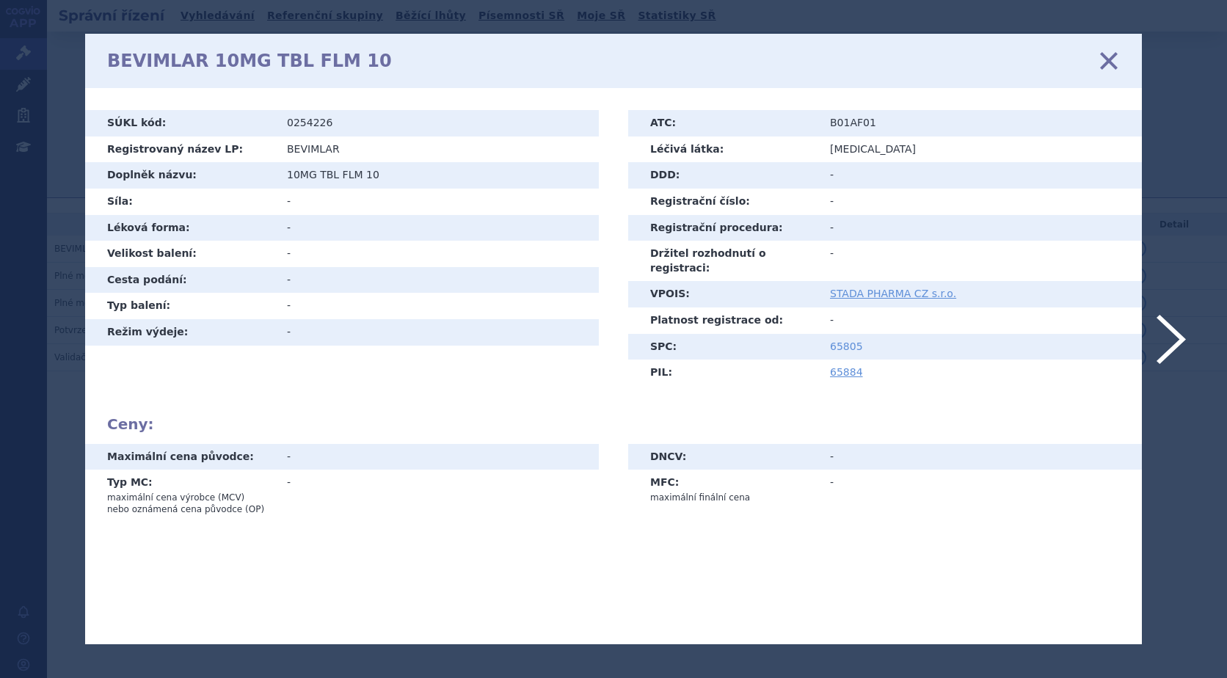
click at [852, 340] on link "65805" at bounding box center [846, 346] width 33 height 12
click at [1110, 64] on icon at bounding box center [1108, 60] width 31 height 31
